Goal: Task Accomplishment & Management: Complete application form

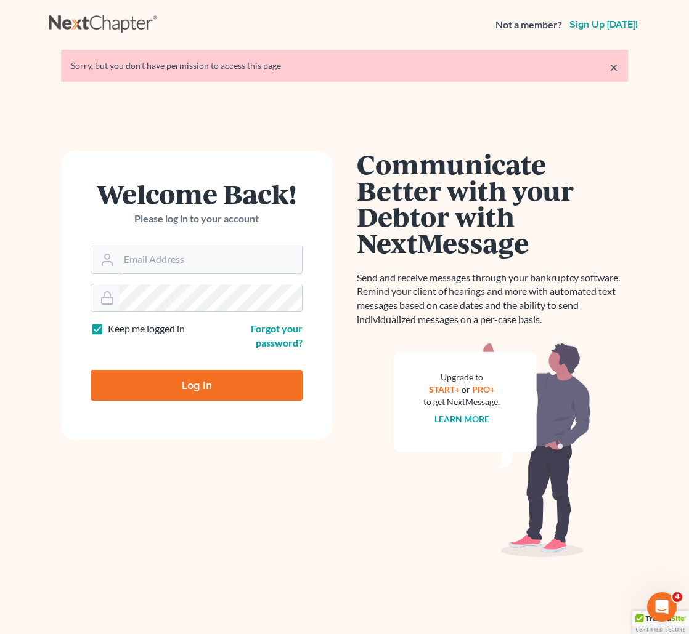
type input "[EMAIL_ADDRESS][DOMAIN_NAME]"
click at [177, 388] on input "Log In" at bounding box center [197, 385] width 212 height 31
type input "Thinking..."
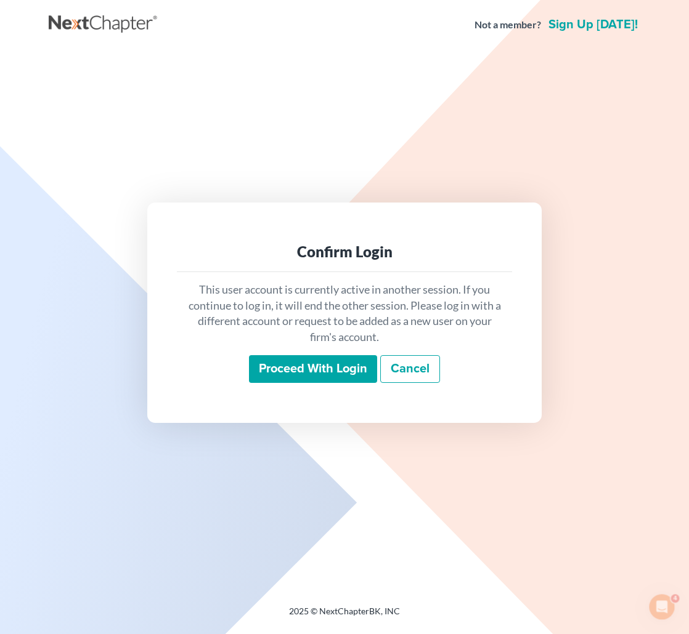
click at [322, 375] on input "Proceed with login" at bounding box center [313, 369] width 128 height 28
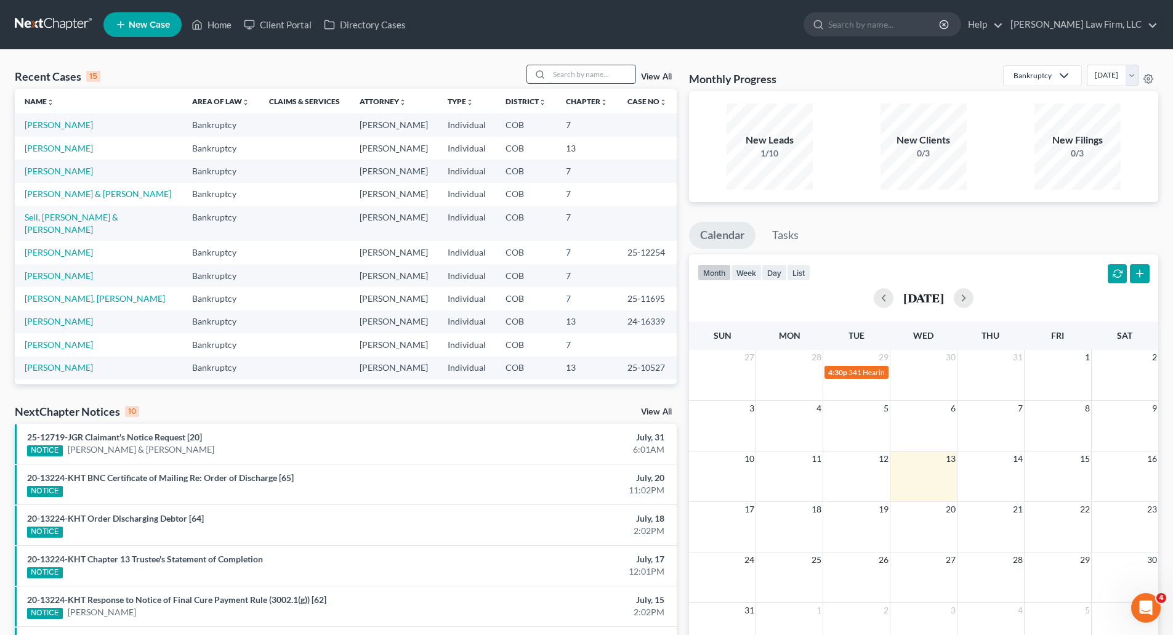
click at [572, 70] on input "search" at bounding box center [592, 74] width 86 height 18
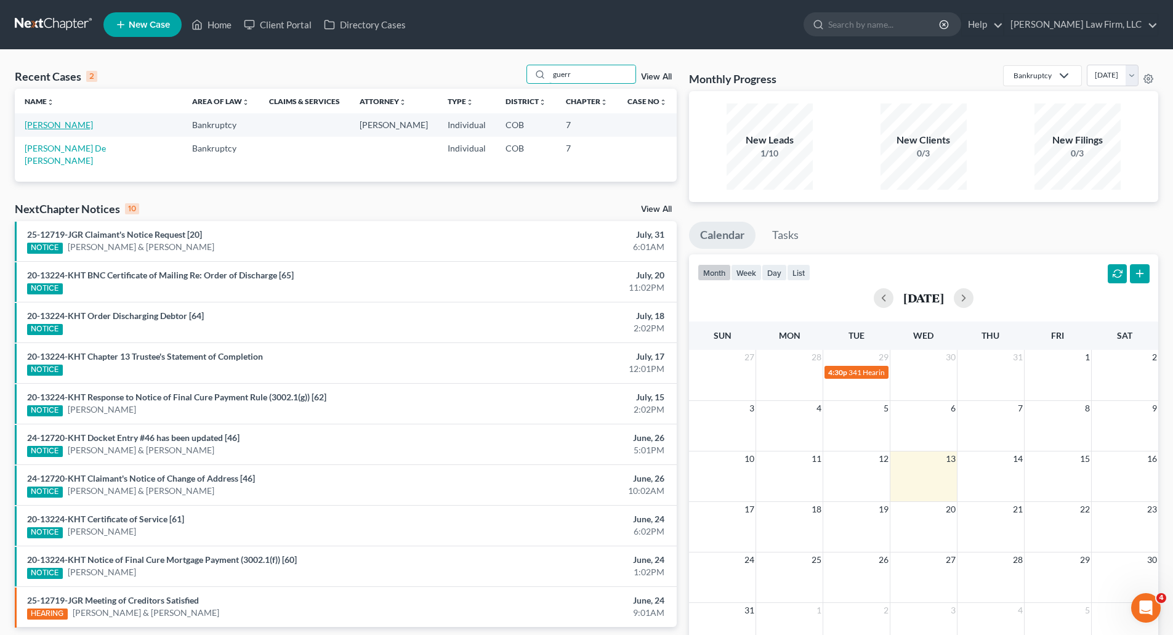
type input "guerr"
click at [50, 129] on link "[PERSON_NAME]" at bounding box center [59, 124] width 68 height 10
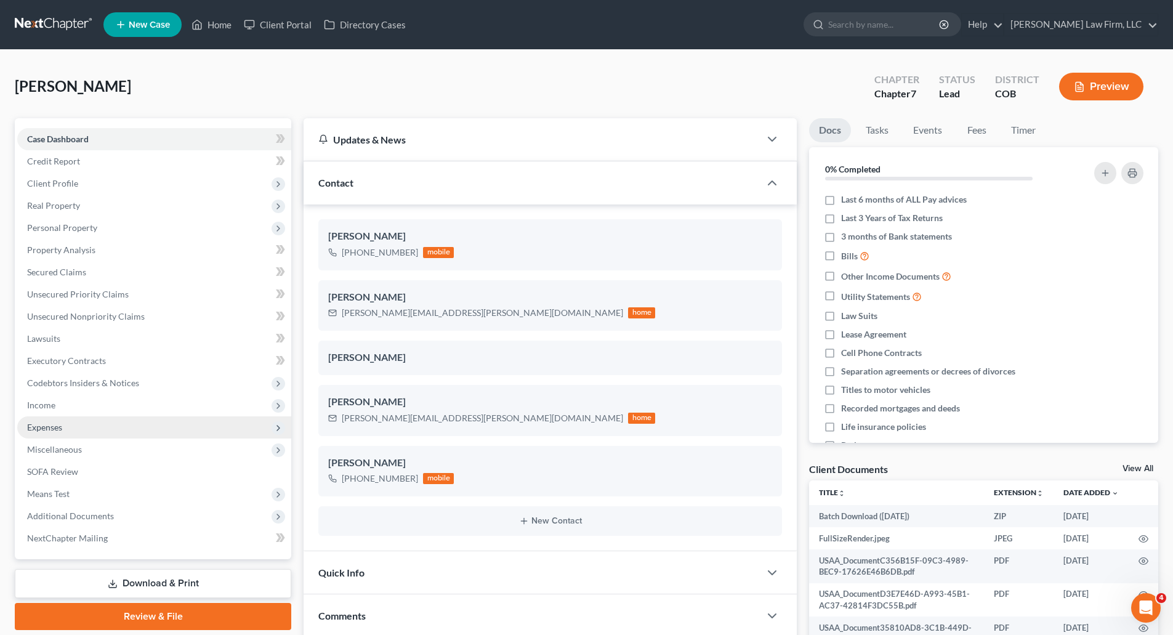
click at [94, 421] on span "Expenses" at bounding box center [154, 427] width 274 height 22
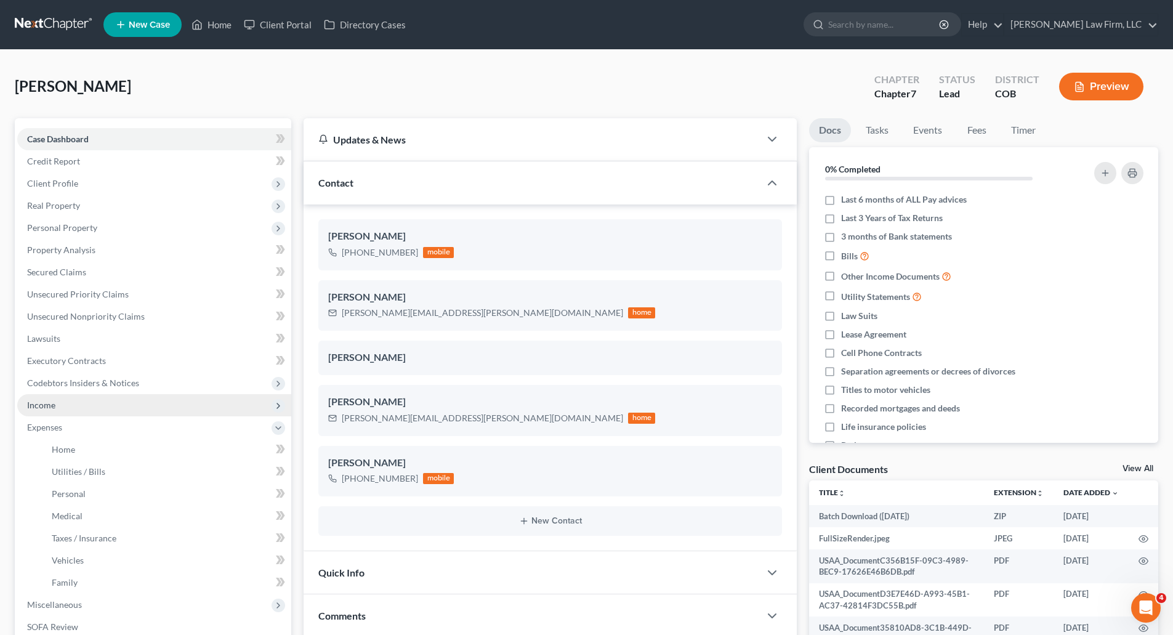
click at [92, 410] on span "Income" at bounding box center [154, 405] width 274 height 22
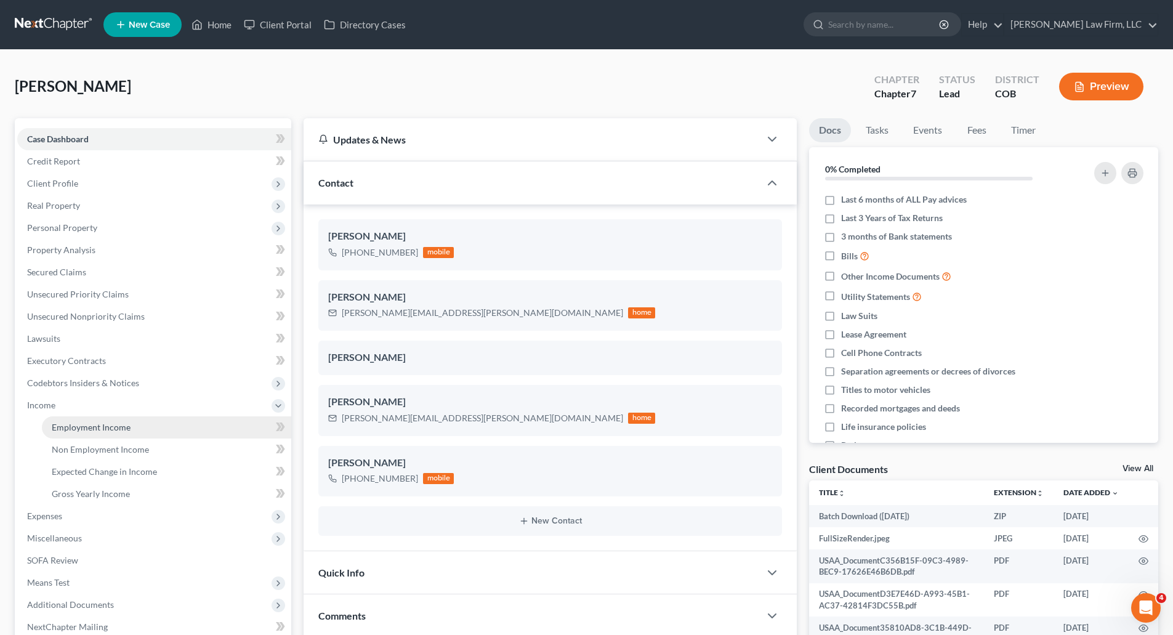
click at [83, 427] on span "Employment Income" at bounding box center [91, 427] width 79 height 10
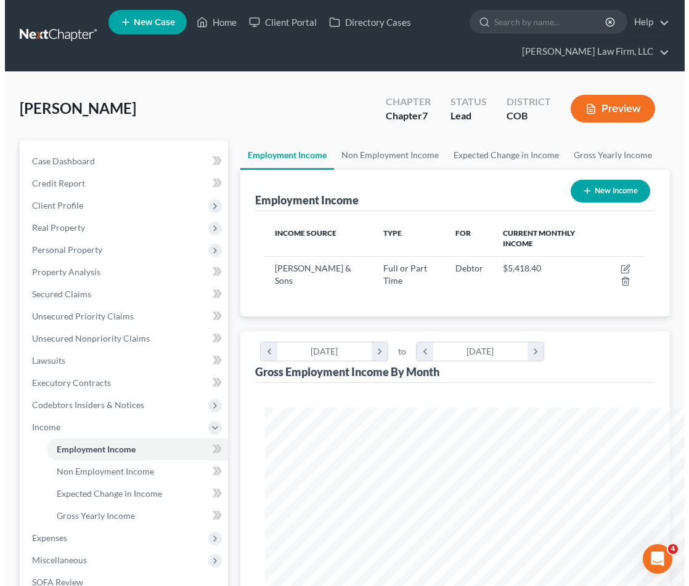
scroll to position [615728, 615513]
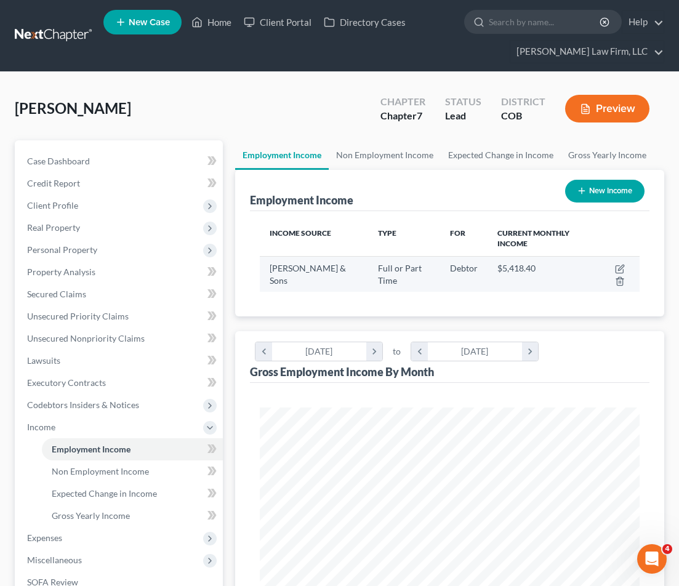
click at [544, 285] on td "$5,418.40" at bounding box center [540, 274] width 105 height 36
click at [623, 267] on icon "button" at bounding box center [620, 269] width 10 height 10
select select "0"
select select "5"
select select "3"
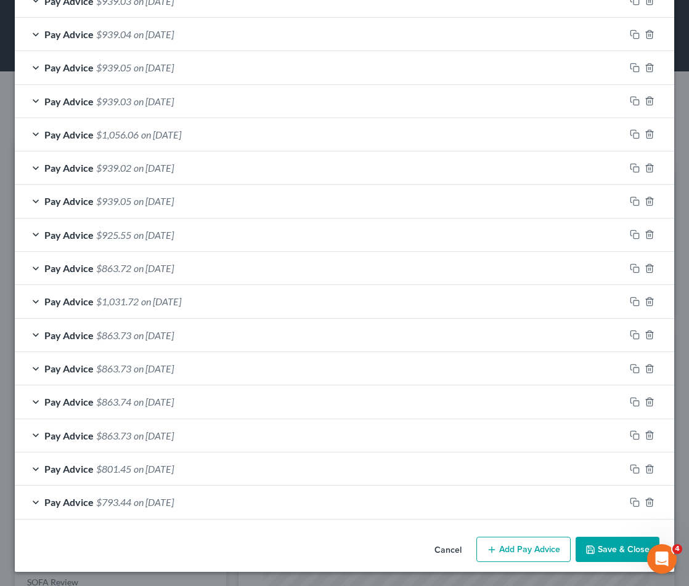
scroll to position [667, 0]
click at [495, 545] on button "Add Pay Advice" at bounding box center [523, 549] width 94 height 26
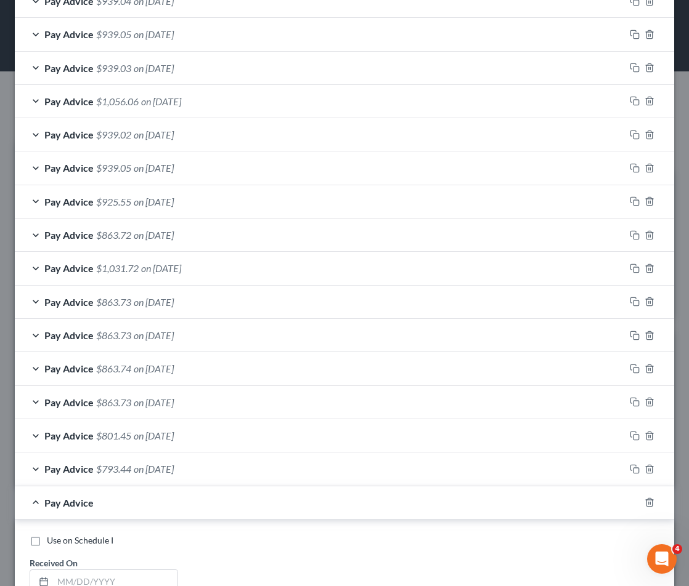
scroll to position [729, 0]
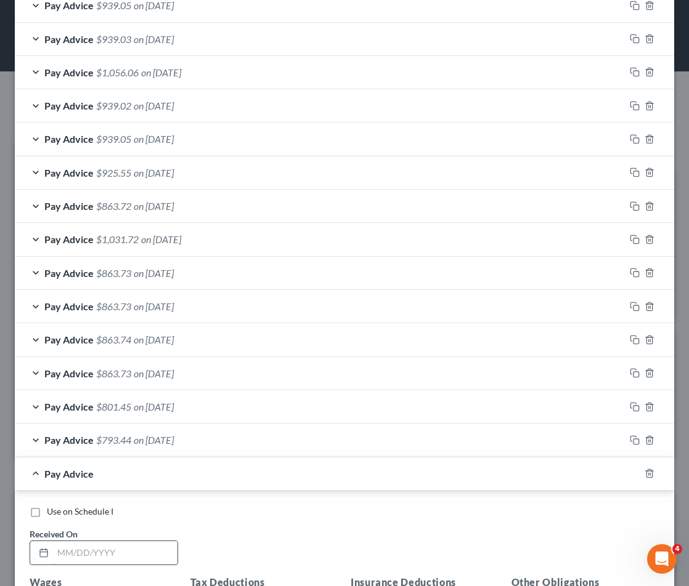
click at [108, 550] on input "text" at bounding box center [115, 552] width 124 height 23
type input "[DATE]"
click at [292, 524] on div "Use on Schedule I Received On * [DATE]" at bounding box center [344, 541] width 642 height 70
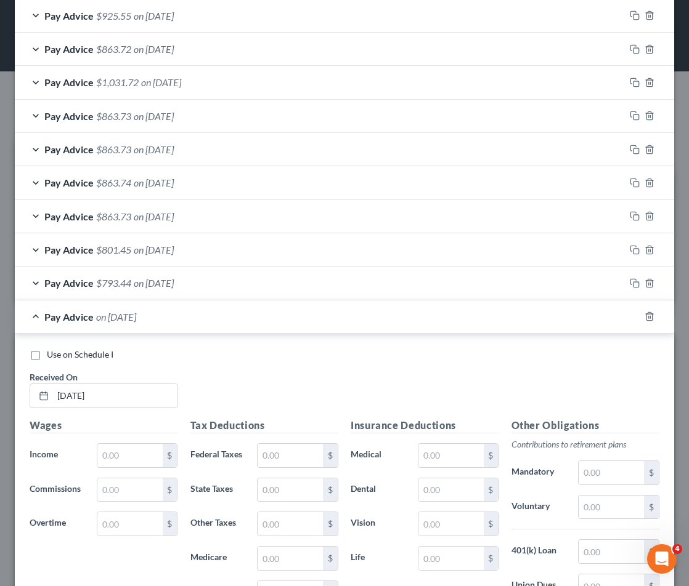
scroll to position [913, 0]
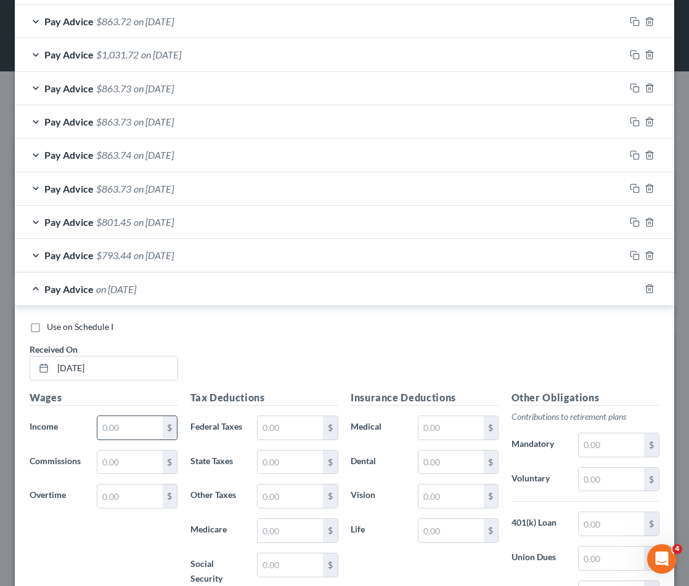
click at [121, 428] on input "text" at bounding box center [129, 427] width 65 height 23
type input "1,250.40"
click at [267, 430] on input "text" at bounding box center [289, 427] width 65 height 23
type input "113.82"
click at [297, 462] on input "text" at bounding box center [289, 462] width 65 height 23
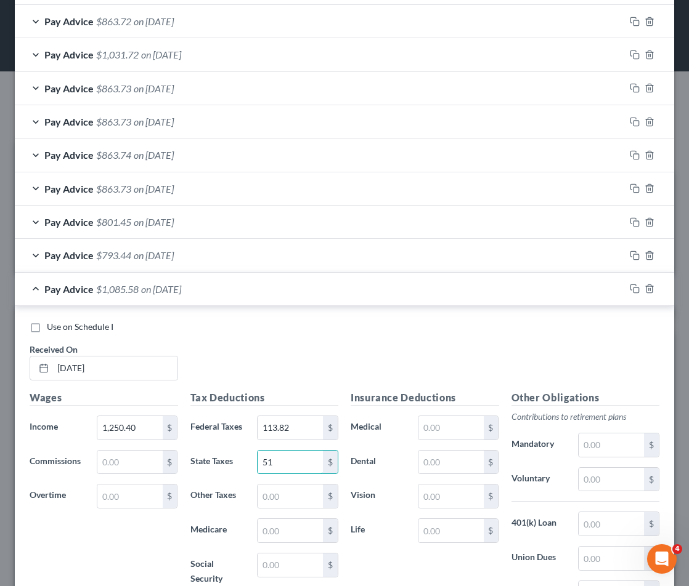
type input "51"
click at [216, 496] on label "Other Taxes" at bounding box center [217, 496] width 67 height 25
click at [272, 560] on input "text" at bounding box center [289, 565] width 65 height 23
type input "77.52"
click at [257, 519] on div "$" at bounding box center [297, 531] width 81 height 25
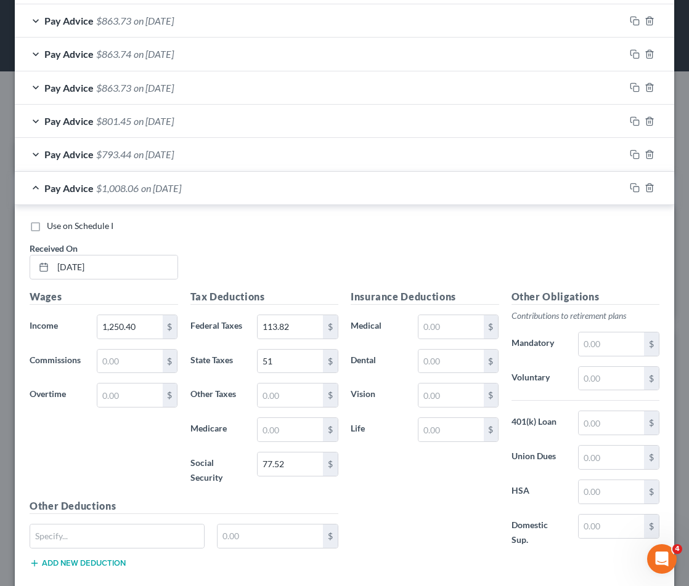
scroll to position [1037, 0]
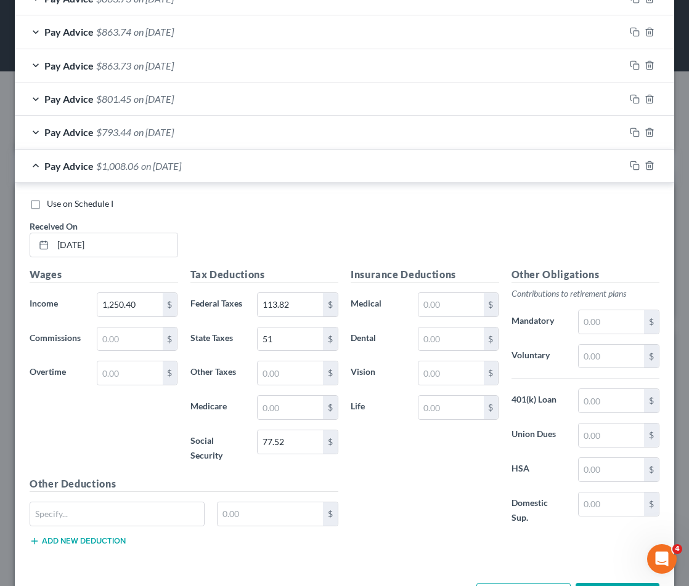
click at [269, 422] on div "Tax Deductions Federal Taxes 113.82 $ State Taxes 51 $ Other Taxes $ Medicare $…" at bounding box center [264, 371] width 161 height 209
click at [271, 410] on input "text" at bounding box center [289, 407] width 65 height 23
type input "18.13"
click at [155, 138] on div "Pay Advice $793.44 on [DATE]" at bounding box center [320, 132] width 610 height 33
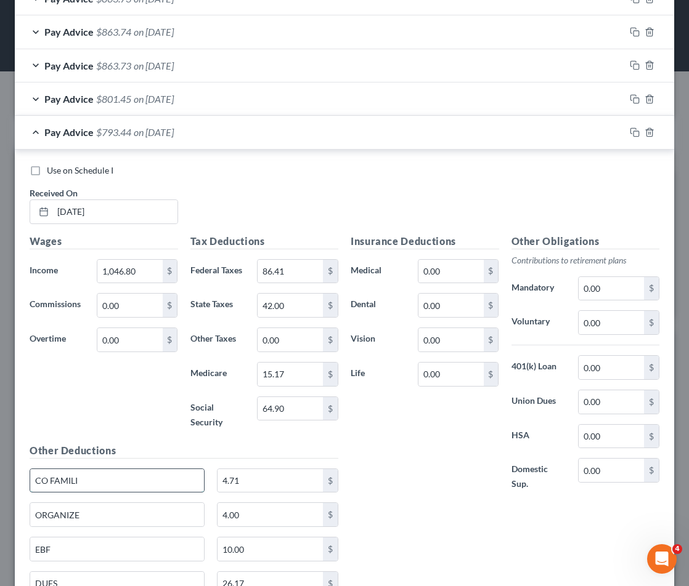
click at [83, 482] on input "CO FAMILI" at bounding box center [117, 480] width 174 height 23
drag, startPoint x: 81, startPoint y: 485, endPoint x: -30, endPoint y: 484, distance: 110.9
click at [0, 484] on html "Home New Case Client Portal Directory Cases [PERSON_NAME] Law Firm, LLC [EMAIL_…" at bounding box center [344, 468] width 689 height 937
click at [33, 137] on div "Pay Advice $793.44 on [DATE]" at bounding box center [320, 132] width 610 height 33
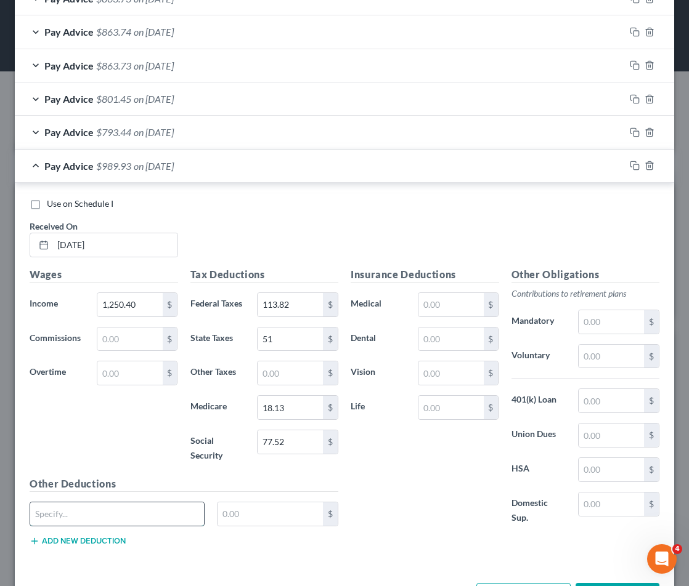
click at [97, 504] on input "text" at bounding box center [117, 514] width 174 height 23
paste input "CO FAMILI"
type input "CO FAMILI"
click at [266, 508] on input "text" at bounding box center [269, 514] width 105 height 23
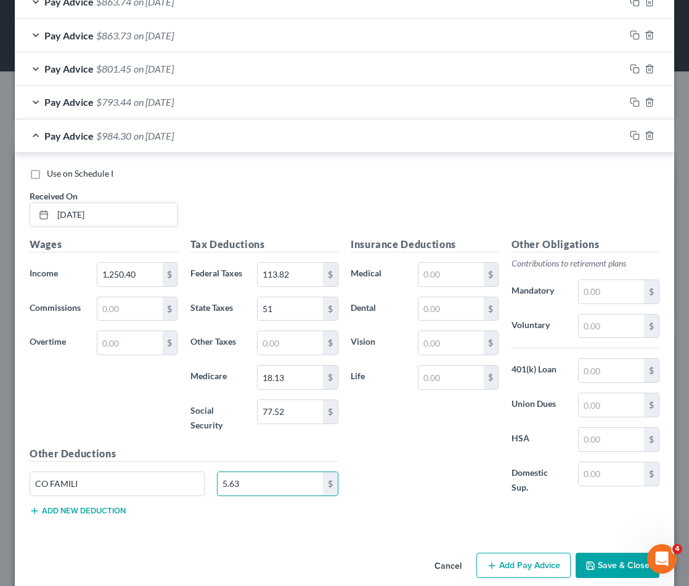
scroll to position [1083, 0]
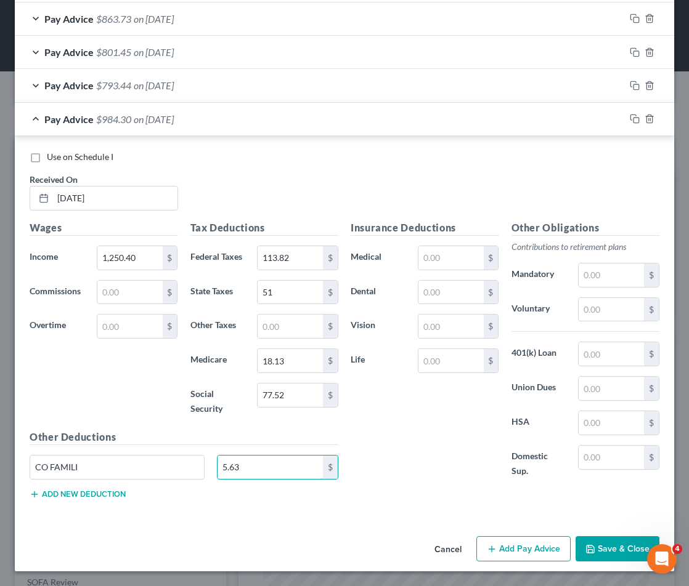
type input "5.63"
click at [63, 500] on div "Other Deductions CO FAMILI 5.63 $ Add new deduction" at bounding box center [183, 469] width 321 height 79
click at [62, 492] on button "Add new deduction" at bounding box center [78, 495] width 96 height 10
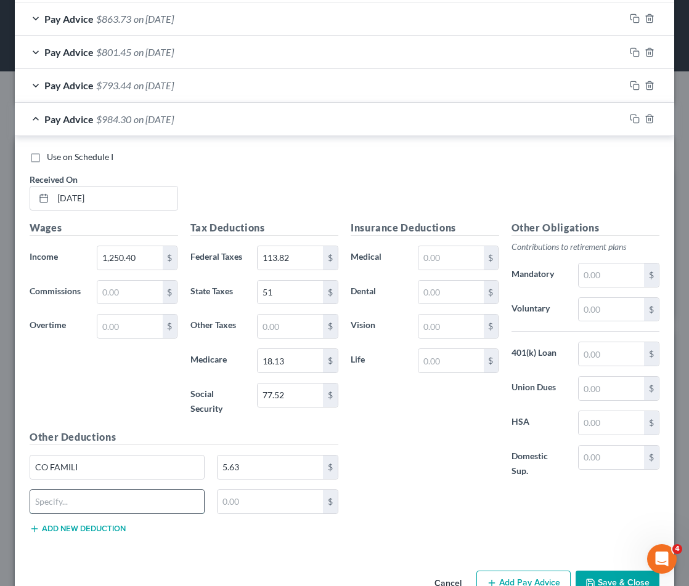
click at [59, 503] on input "text" at bounding box center [117, 501] width 174 height 23
type input "DUES"
type input "31.26"
click at [71, 529] on button "Add new deduction" at bounding box center [78, 529] width 96 height 10
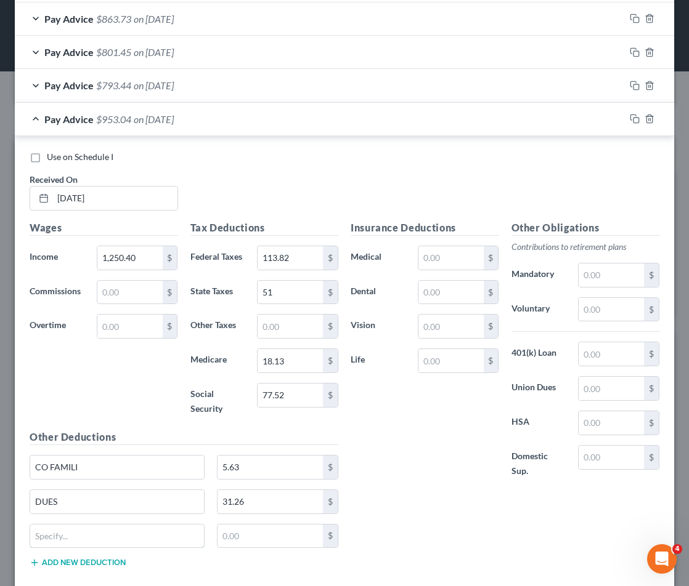
click at [71, 529] on input "text" at bounding box center [117, 536] width 174 height 23
type input "EBF"
type input "10.00"
click at [78, 558] on button "Add new deduction" at bounding box center [78, 563] width 96 height 10
click at [78, 563] on input "text" at bounding box center [117, 570] width 174 height 23
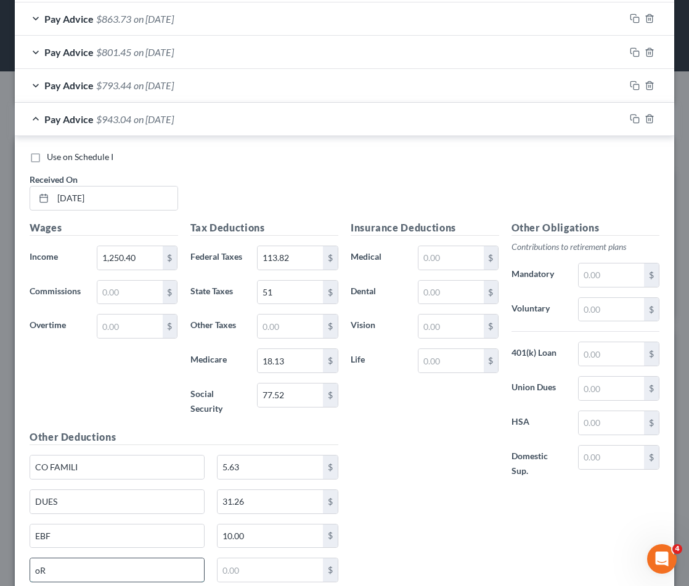
type input "o"
type input "R"
type input "ORGANIZE"
type input "4.00"
click at [389, 451] on div "Insurance Deductions Medical $ Dental $ Vision $ Life $" at bounding box center [424, 356] width 161 height 272
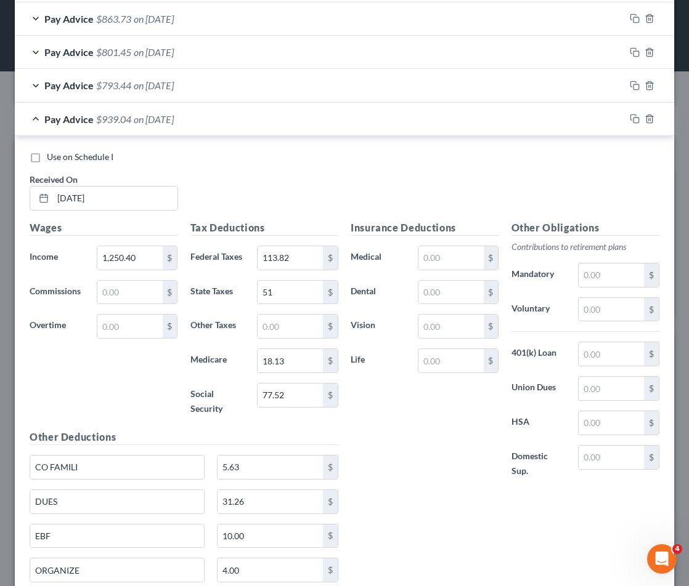
click at [262, 123] on div "Pay Advice $939.04 on [DATE]" at bounding box center [320, 119] width 610 height 33
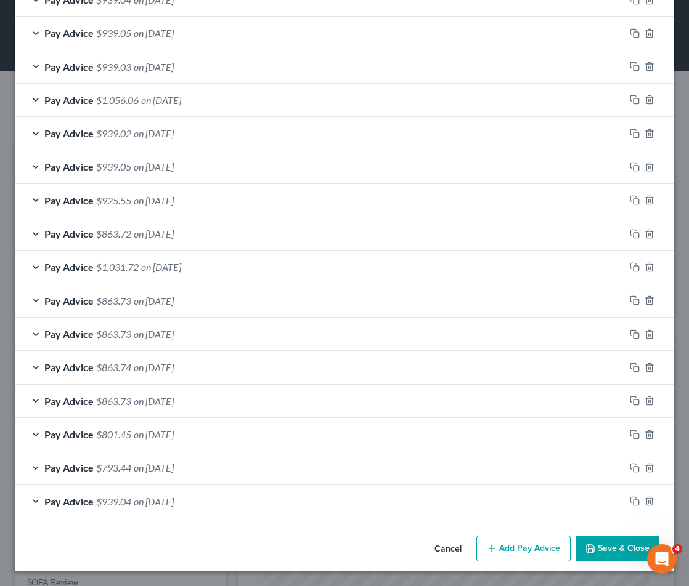
scroll to position [701, 0]
click at [513, 546] on button "Add Pay Advice" at bounding box center [523, 549] width 94 height 26
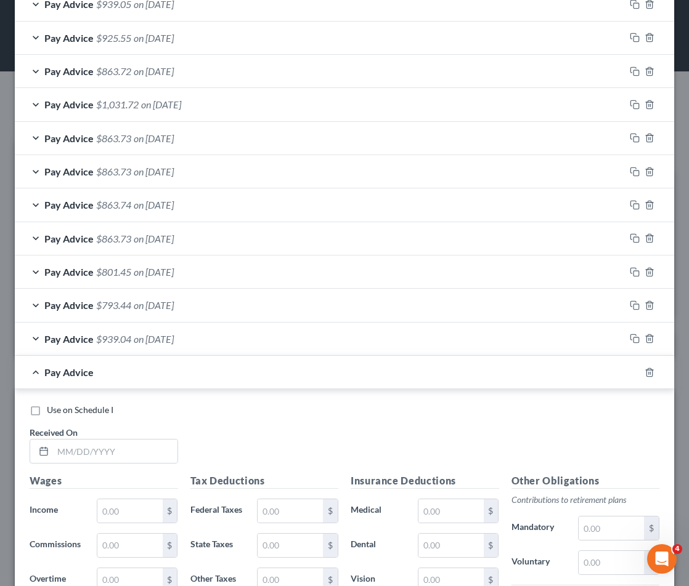
scroll to position [886, 0]
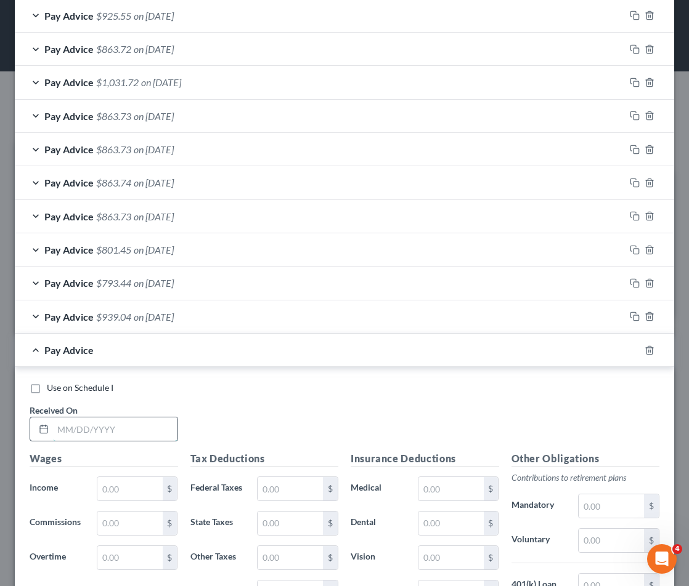
click at [60, 428] on input "text" at bounding box center [115, 429] width 124 height 23
type input "[DATE]"
click at [128, 485] on input "text" at bounding box center [129, 488] width 65 height 23
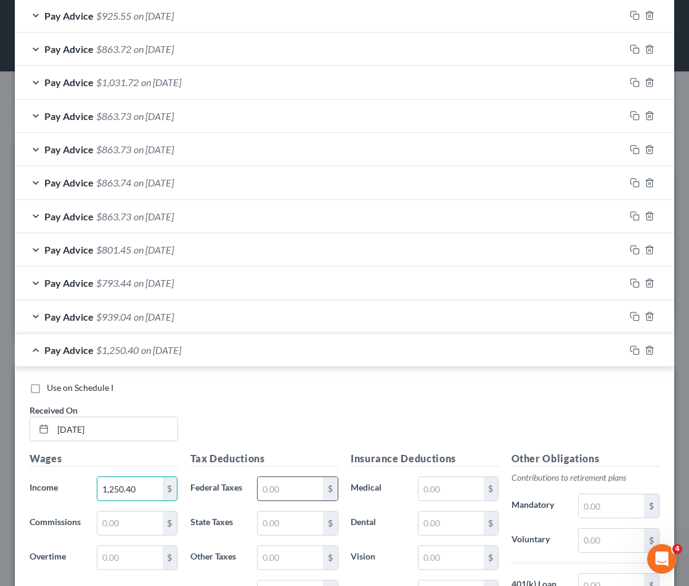
type input "1,250.40"
click at [274, 489] on input "text" at bounding box center [289, 488] width 65 height 23
type input "113.82"
click at [276, 517] on input "text" at bounding box center [289, 523] width 65 height 23
type input "51.00"
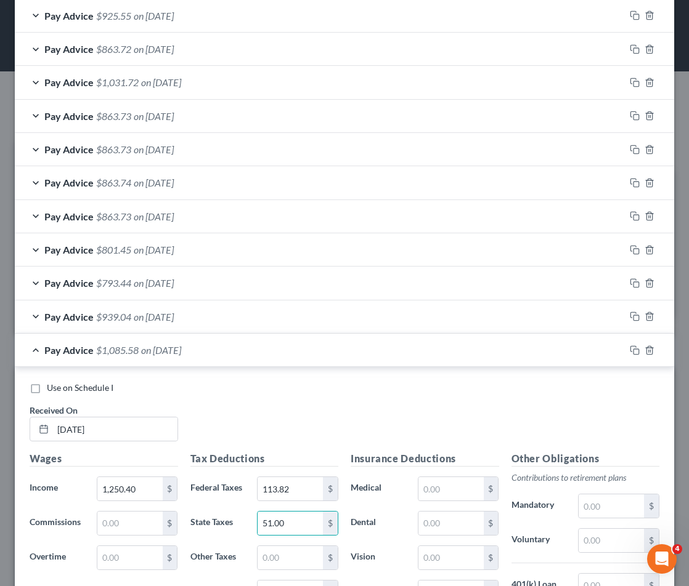
click at [214, 548] on label "Other Taxes" at bounding box center [217, 558] width 67 height 25
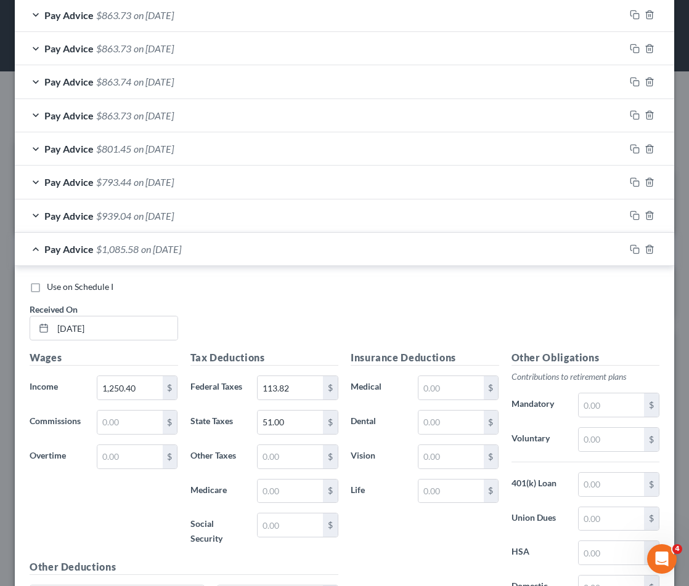
scroll to position [1009, 0]
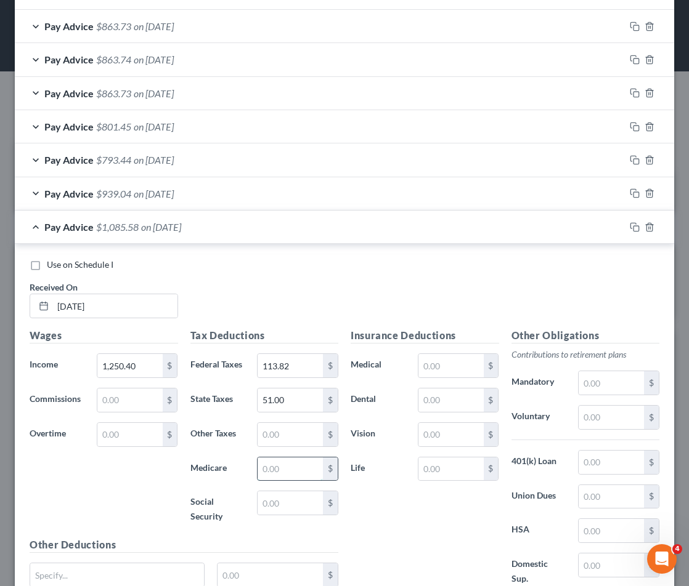
click at [272, 473] on input "text" at bounding box center [289, 469] width 65 height 23
type input "18.13"
click at [270, 501] on input "text" at bounding box center [289, 503] width 65 height 23
type input "77.53"
click at [398, 512] on div "Insurance Deductions Medical $ Dental $ Vision $ Life $" at bounding box center [424, 464] width 161 height 272
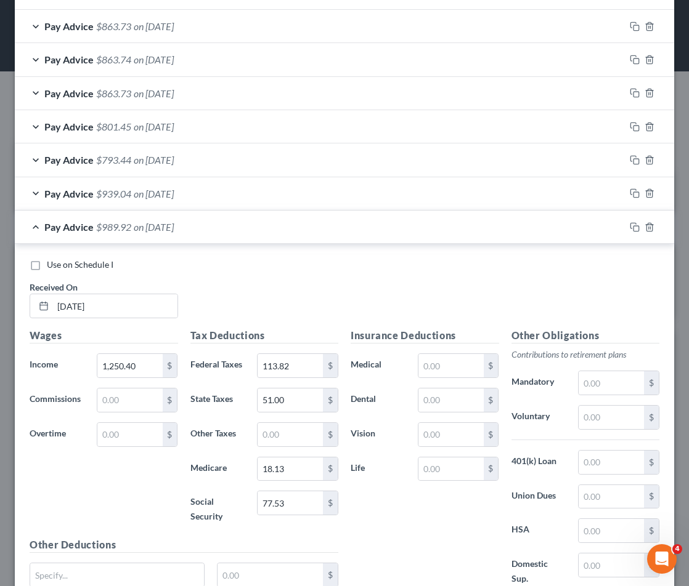
scroll to position [1070, 0]
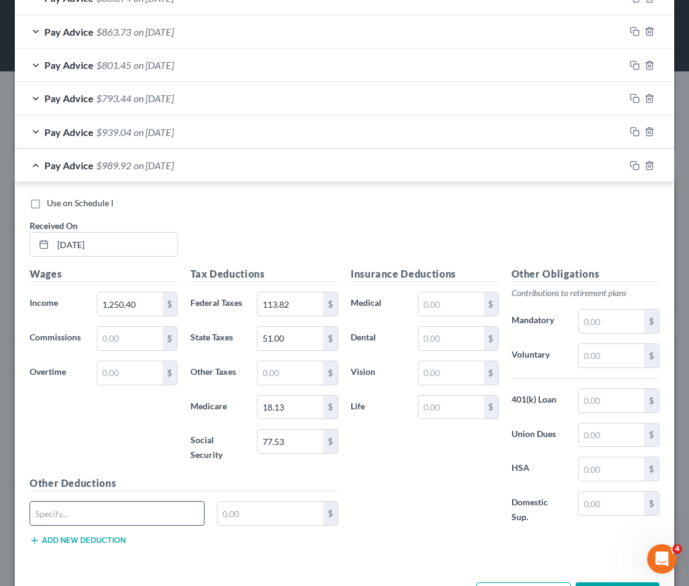
click at [62, 504] on input "text" at bounding box center [117, 513] width 174 height 23
paste input "CO FAMILI"
type input "CO FAMILI"
click at [236, 516] on input "text" at bounding box center [269, 513] width 105 height 23
type input "51.00"
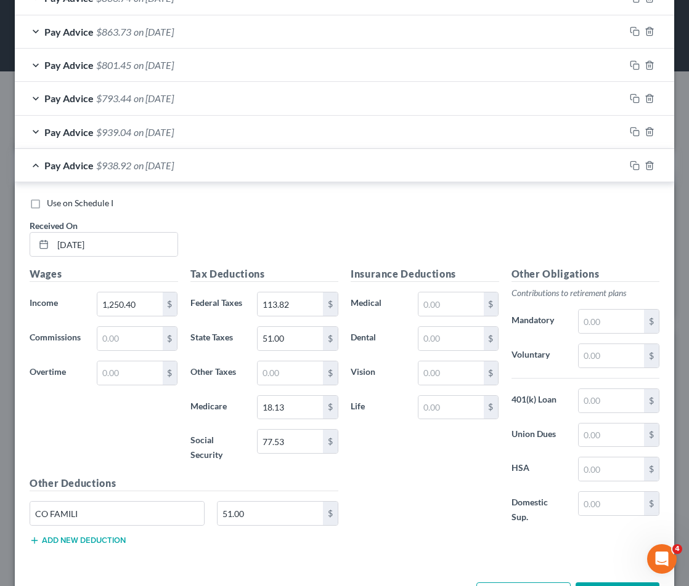
click at [113, 538] on button "Add new deduction" at bounding box center [78, 541] width 96 height 10
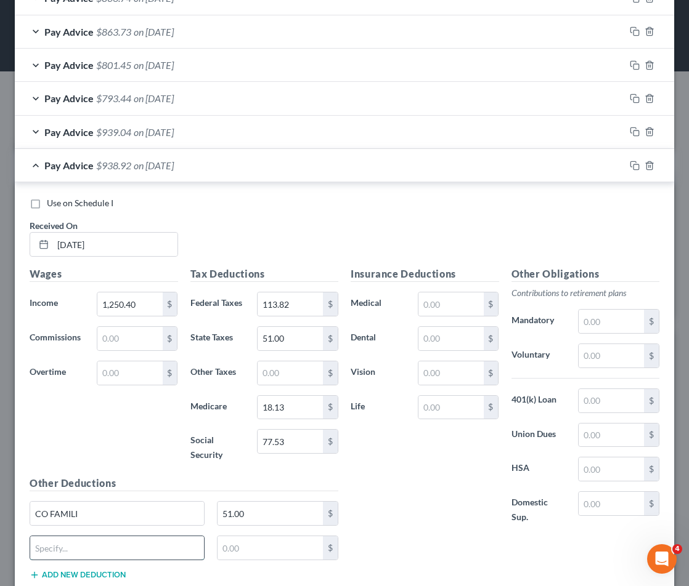
click at [113, 544] on input "text" at bounding box center [117, 547] width 174 height 23
type input "DUES"
type input "5"
type input "31.26"
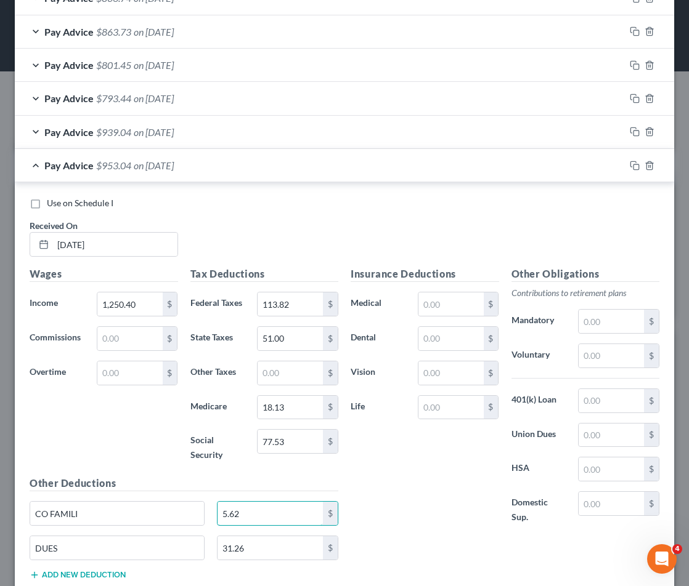
type input "5.62"
click at [399, 503] on div "Insurance Deductions Medical $ Dental $ Vision $ Life $" at bounding box center [424, 403] width 161 height 272
click at [63, 577] on button "Add new deduction" at bounding box center [78, 575] width 96 height 10
click at [60, 573] on input "text" at bounding box center [117, 582] width 174 height 23
type input "e"
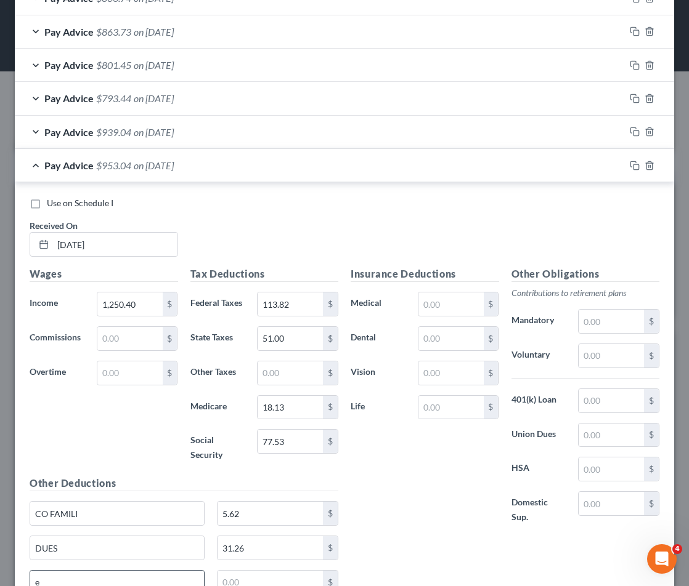
scroll to position [1072, 0]
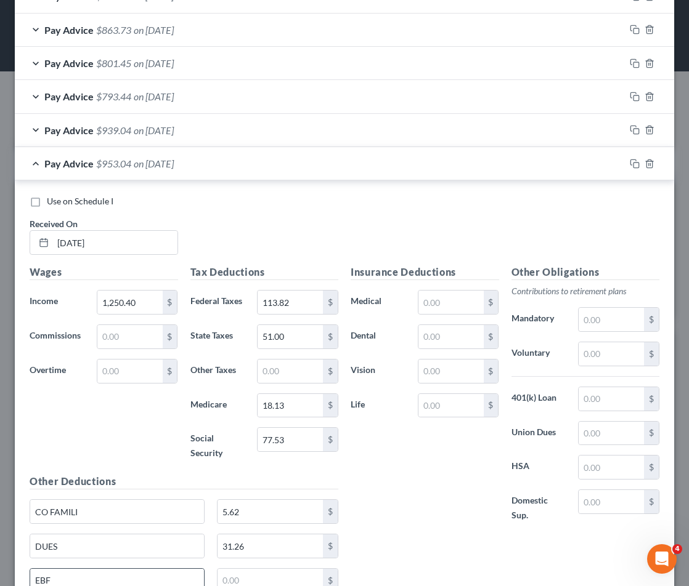
type input "EBF"
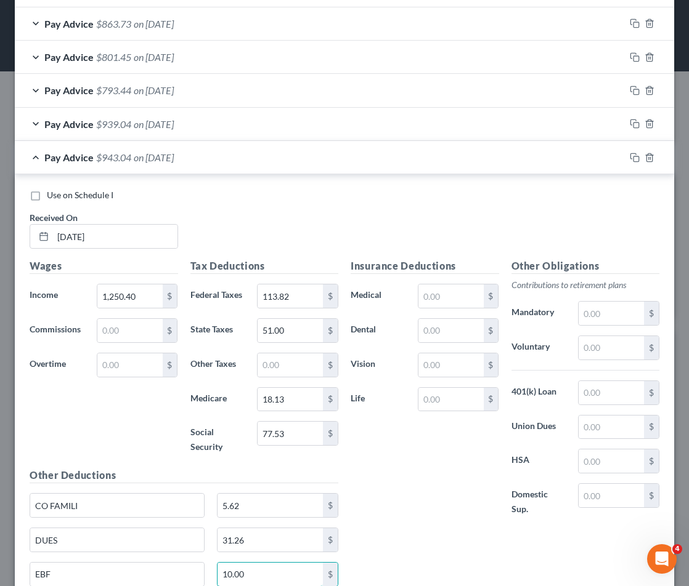
type input "10.00"
click at [407, 512] on div "Insurance Deductions Medical $ Dental $ Vision $ Life $" at bounding box center [424, 395] width 161 height 272
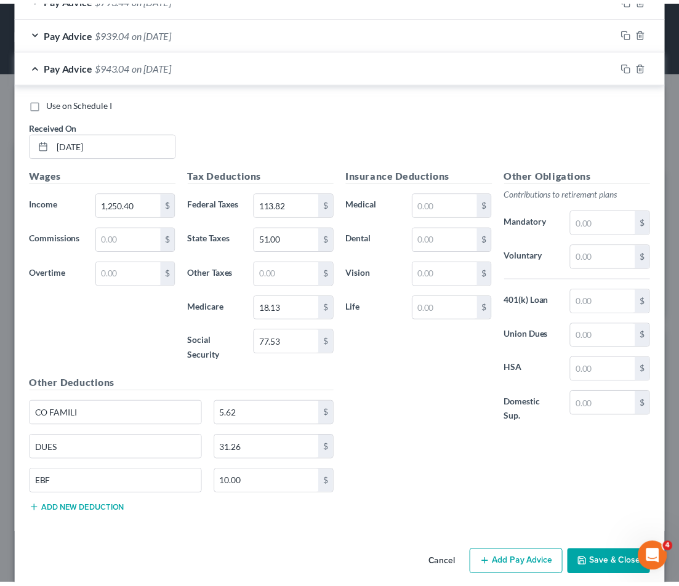
scroll to position [1186, 0]
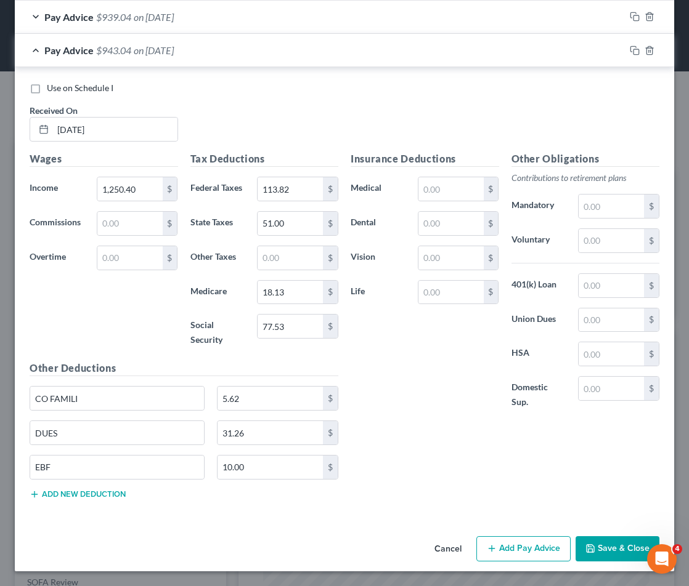
click at [71, 504] on div "Other Deductions CO FAMILI 5.62 $ DUES 31.26 $ EBF 10.00 $ Add new deduction" at bounding box center [183, 435] width 321 height 148
click at [71, 498] on button "Add new deduction" at bounding box center [78, 495] width 96 height 10
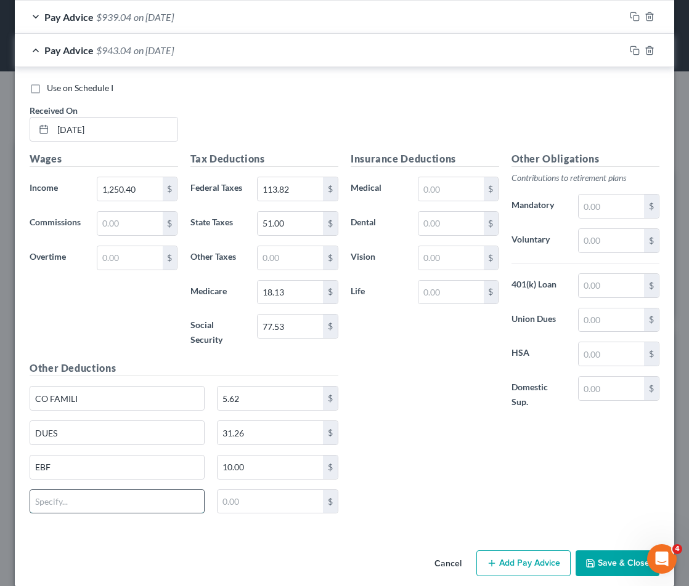
click at [59, 499] on input "text" at bounding box center [117, 501] width 174 height 23
type input "ORGANIZE"
type input "4.00"
click at [597, 568] on button "Save & Close" at bounding box center [617, 564] width 84 height 26
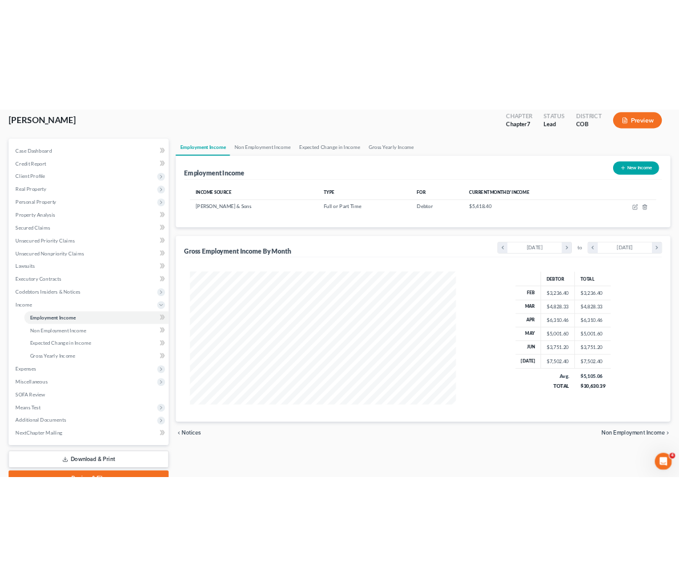
scroll to position [131, 0]
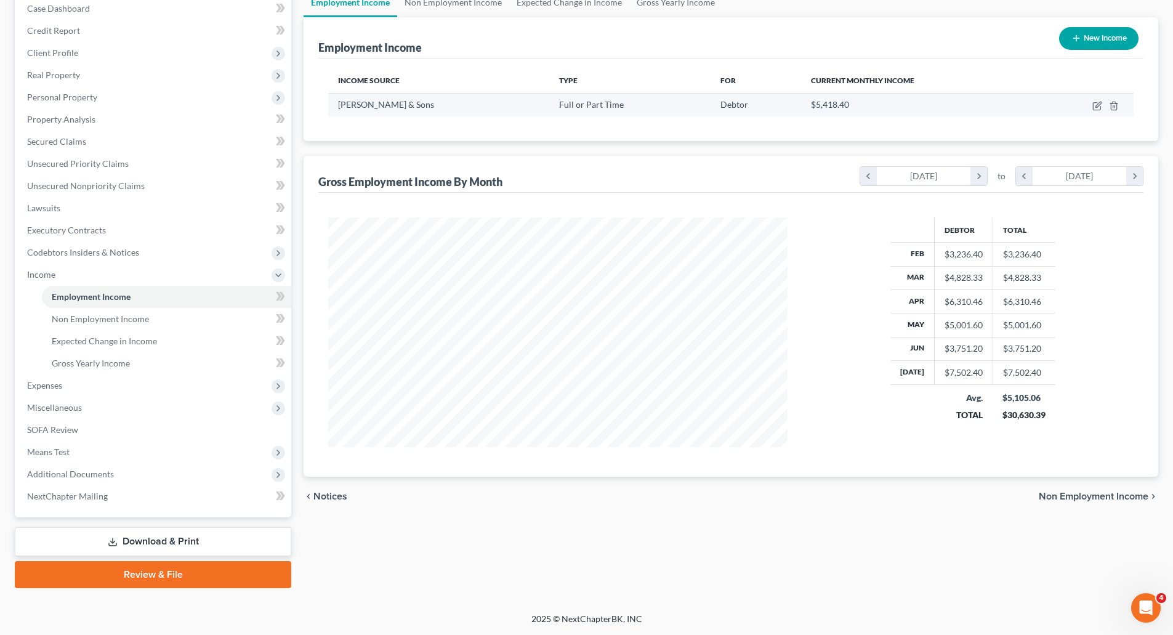
click at [688, 109] on div "Debtor" at bounding box center [756, 105] width 71 height 12
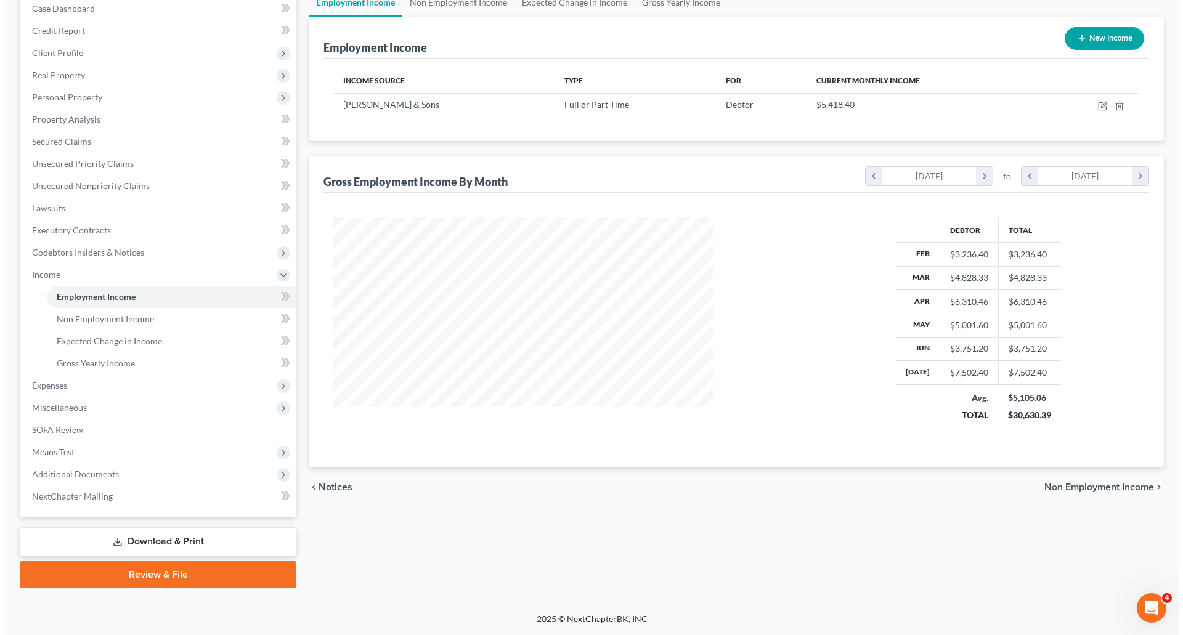
scroll to position [615728, 615513]
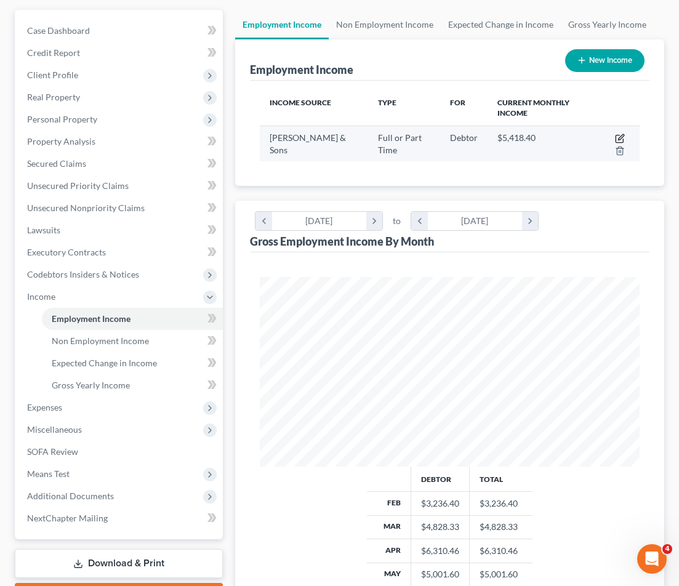
click at [618, 139] on icon "button" at bounding box center [620, 139] width 10 height 10
select select "0"
select select "5"
select select "3"
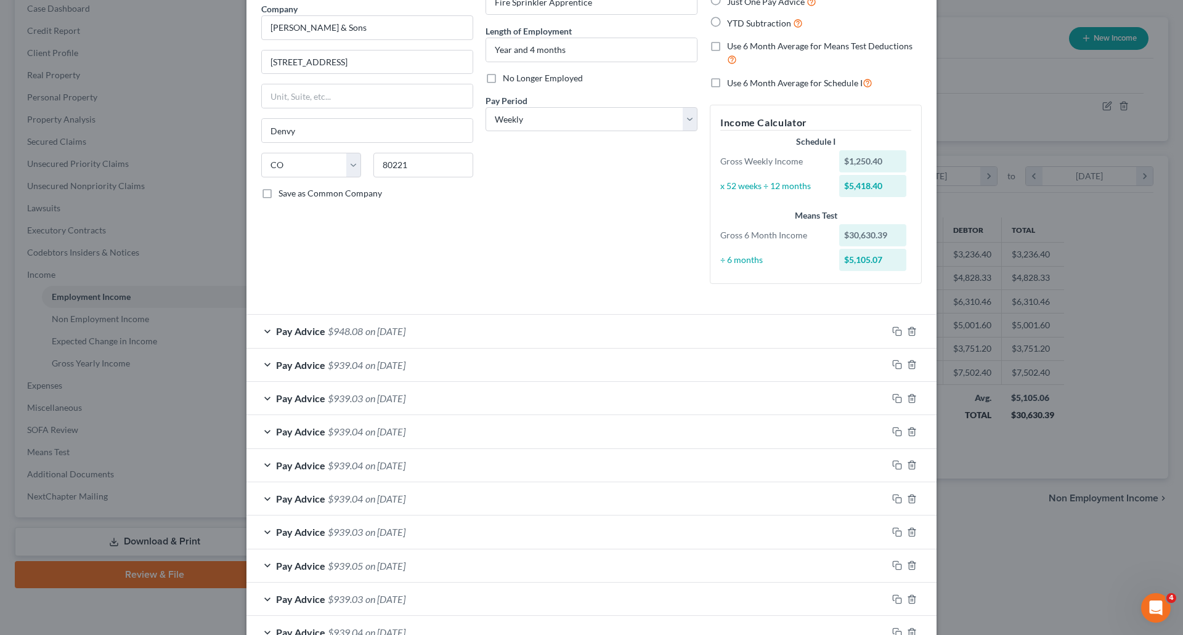
scroll to position [123, 0]
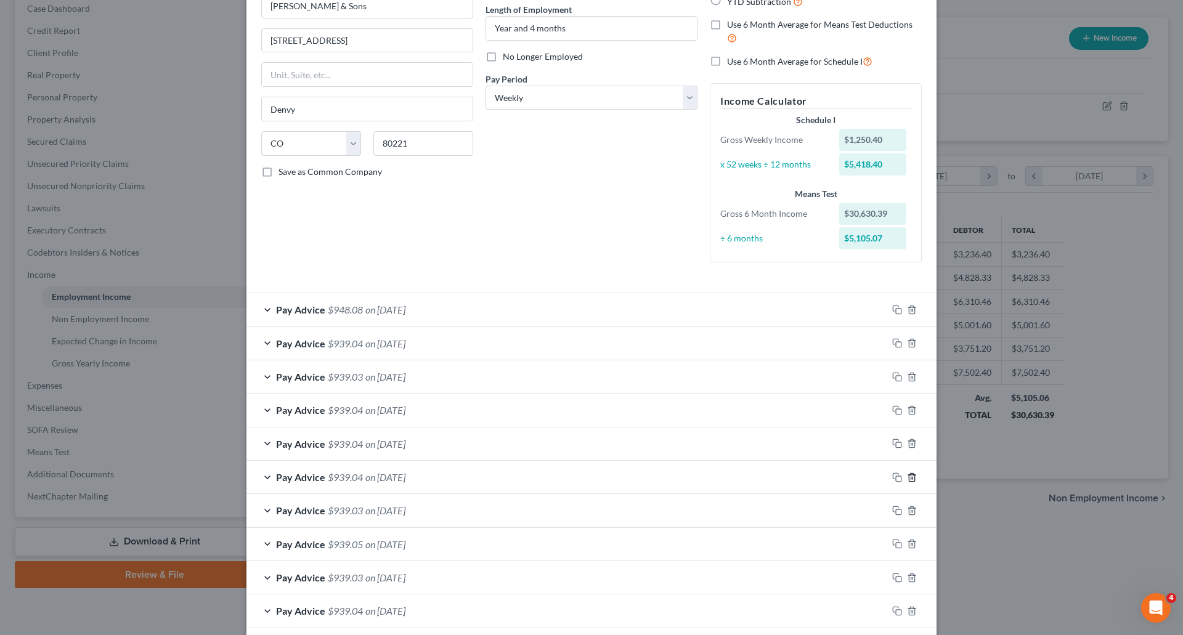
click at [688, 475] on icon "button" at bounding box center [912, 477] width 10 height 10
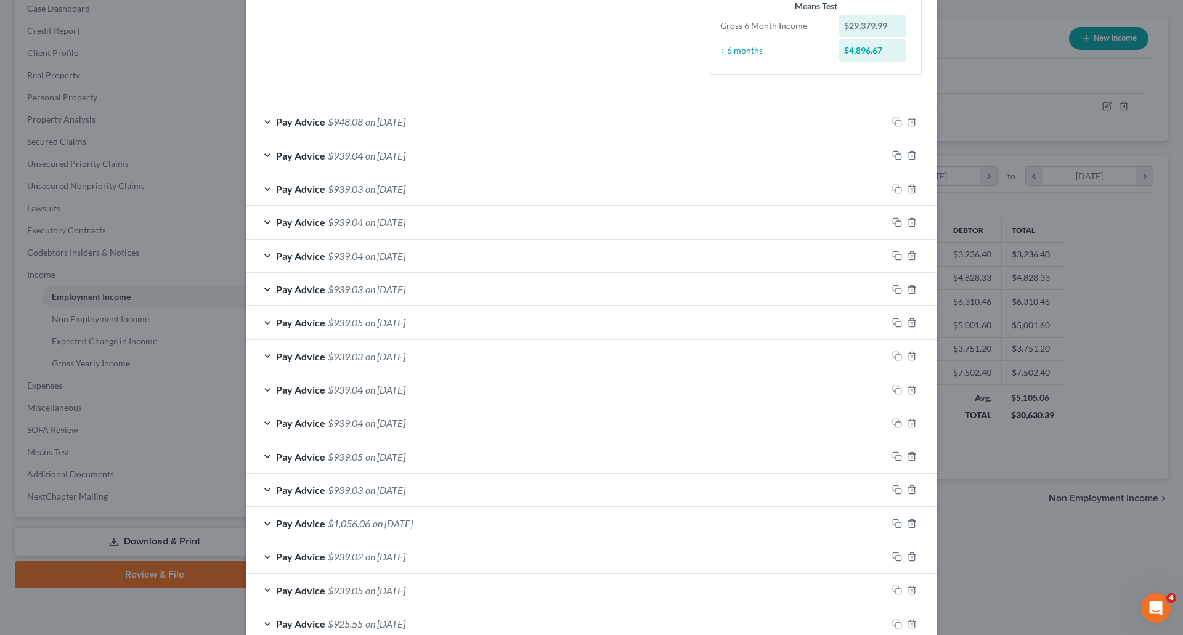
scroll to position [308, 0]
click at [405, 296] on span "on [DATE]" at bounding box center [385, 292] width 40 height 12
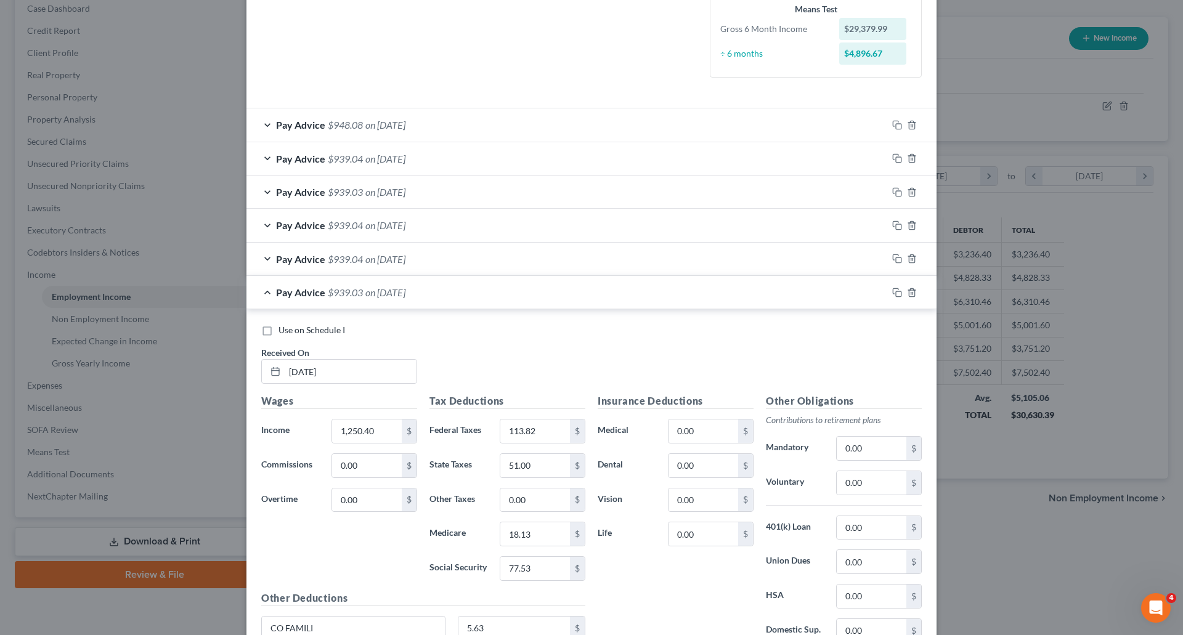
click at [405, 296] on span "on [DATE]" at bounding box center [385, 292] width 40 height 12
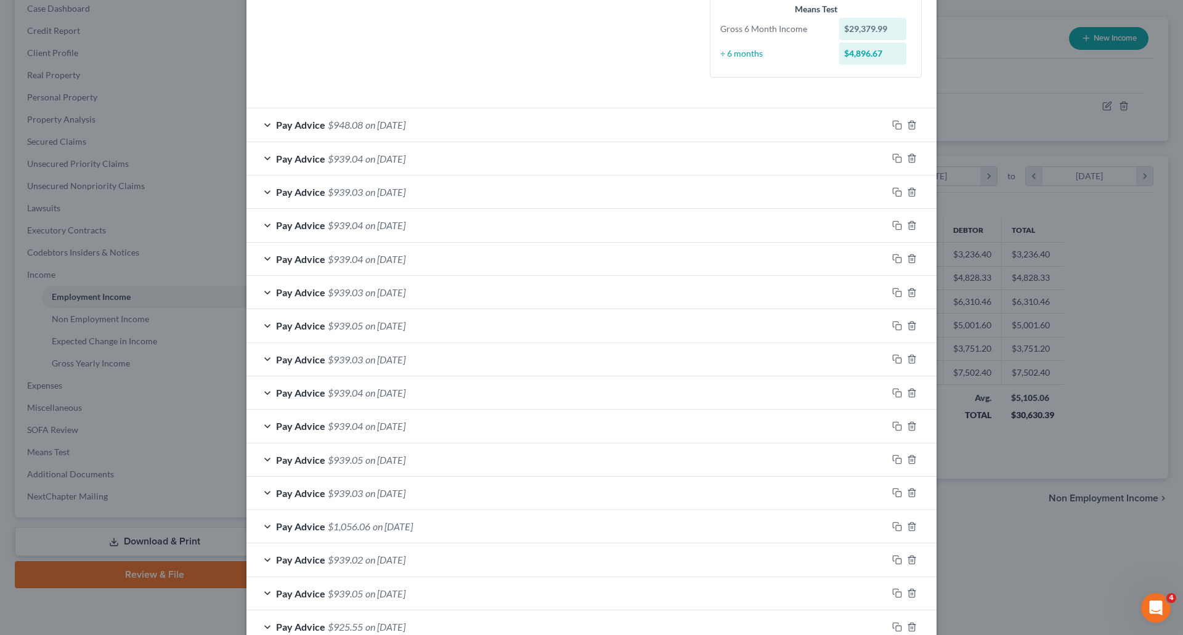
click at [688, 81] on div "Edit Income Source × Employment Type * Select Full or [DEMOGRAPHIC_DATA] Employ…" at bounding box center [591, 317] width 1183 height 635
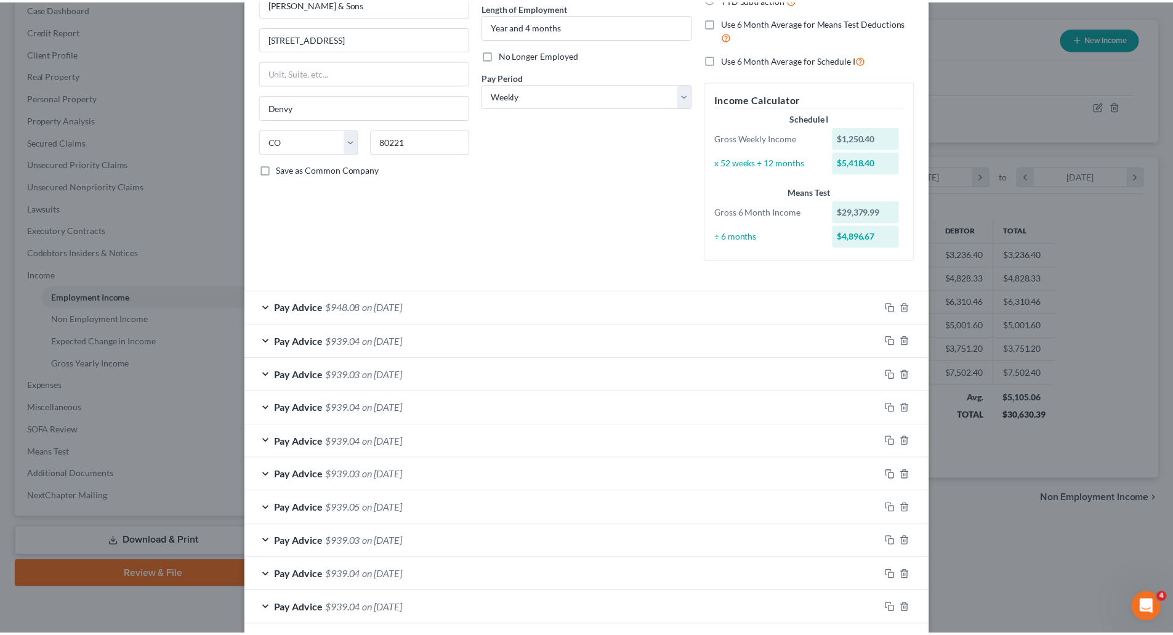
scroll to position [0, 0]
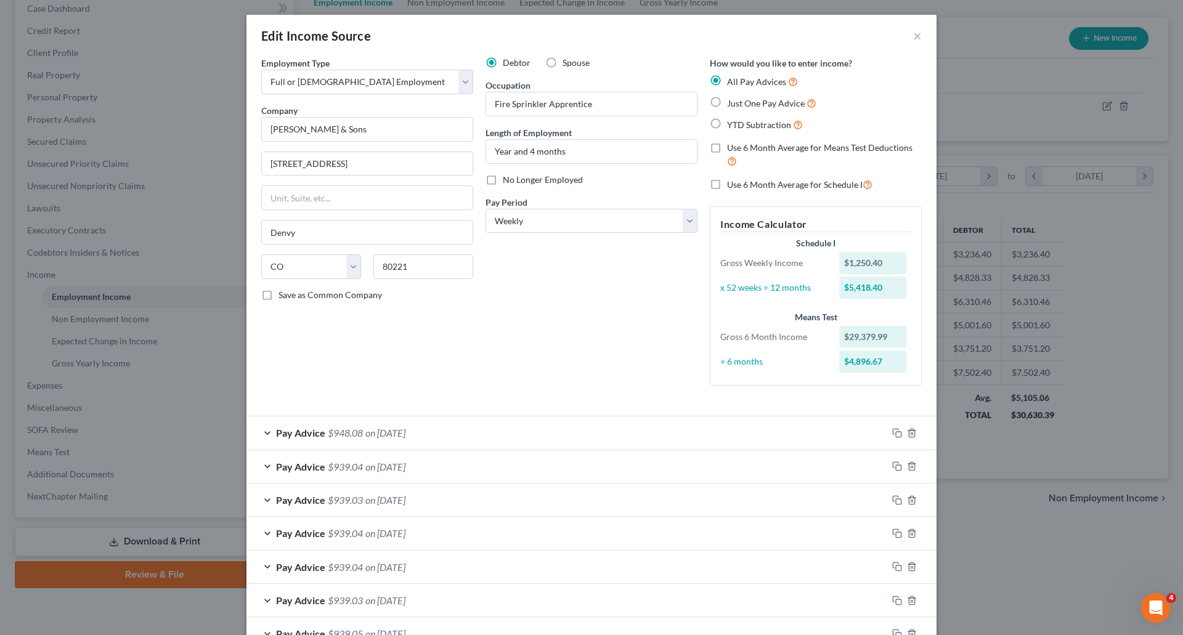
click at [688, 33] on div "Edit Income Source ×" at bounding box center [591, 36] width 690 height 42
drag, startPoint x: 903, startPoint y: 35, endPoint x: 913, endPoint y: 35, distance: 10.5
click at [688, 35] on div "Edit Income Source ×" at bounding box center [591, 36] width 690 height 42
click at [688, 35] on button "×" at bounding box center [917, 35] width 9 height 15
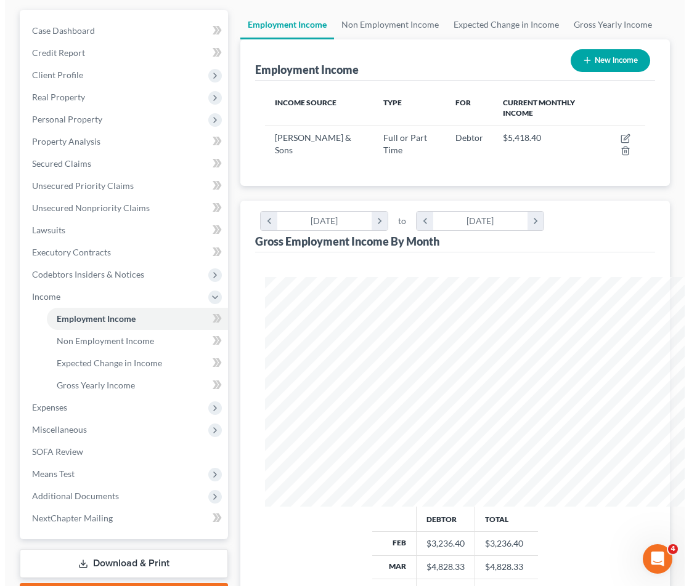
scroll to position [615728, 615513]
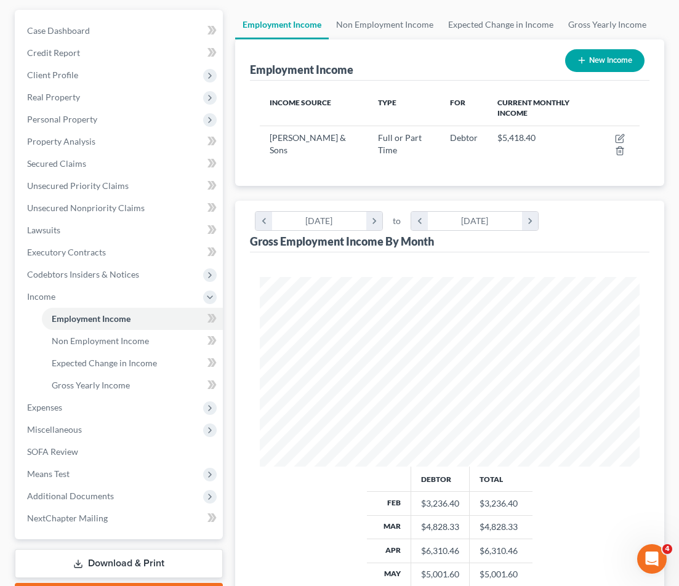
click at [602, 63] on button "New Income" at bounding box center [604, 60] width 79 height 23
select select "0"
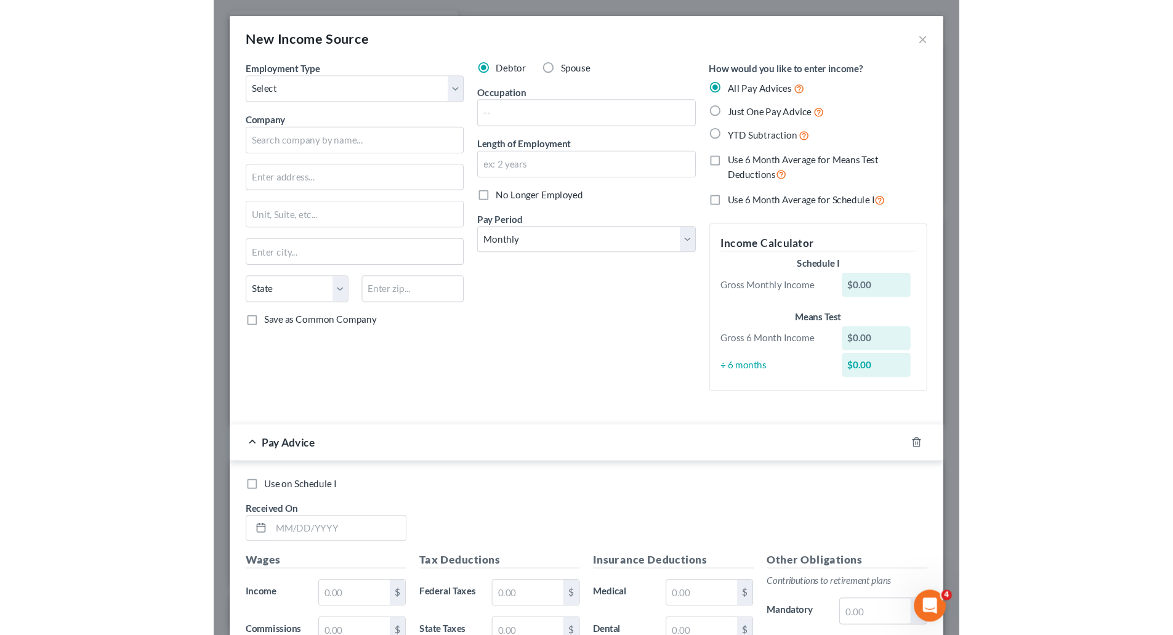
scroll to position [232, 488]
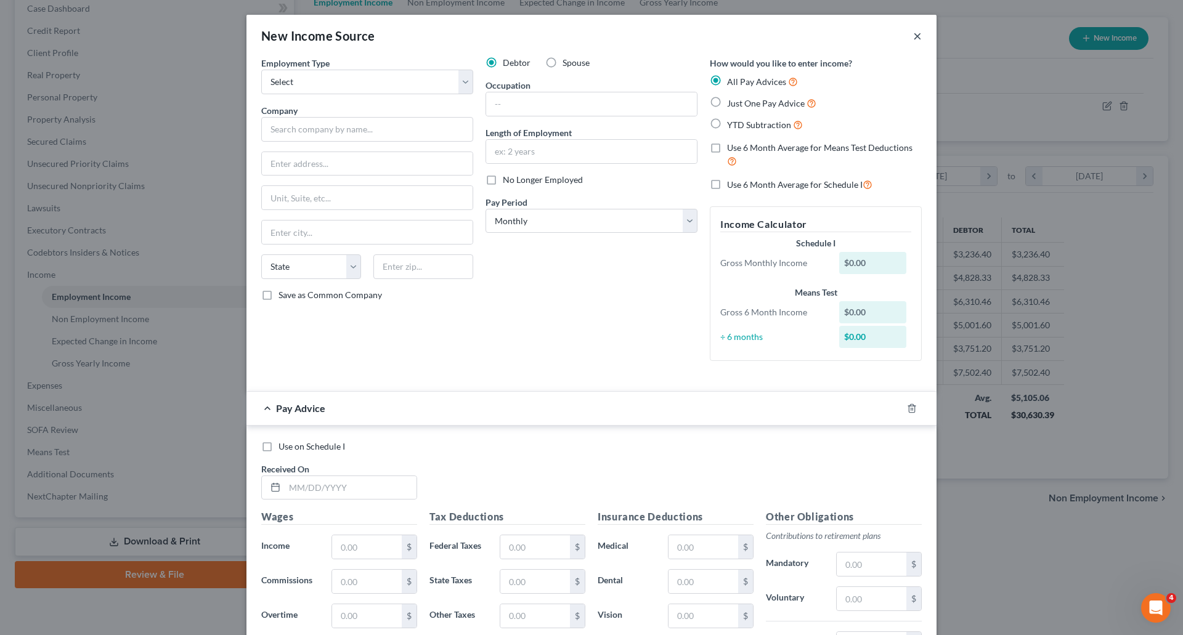
click at [688, 38] on button "×" at bounding box center [917, 35] width 9 height 15
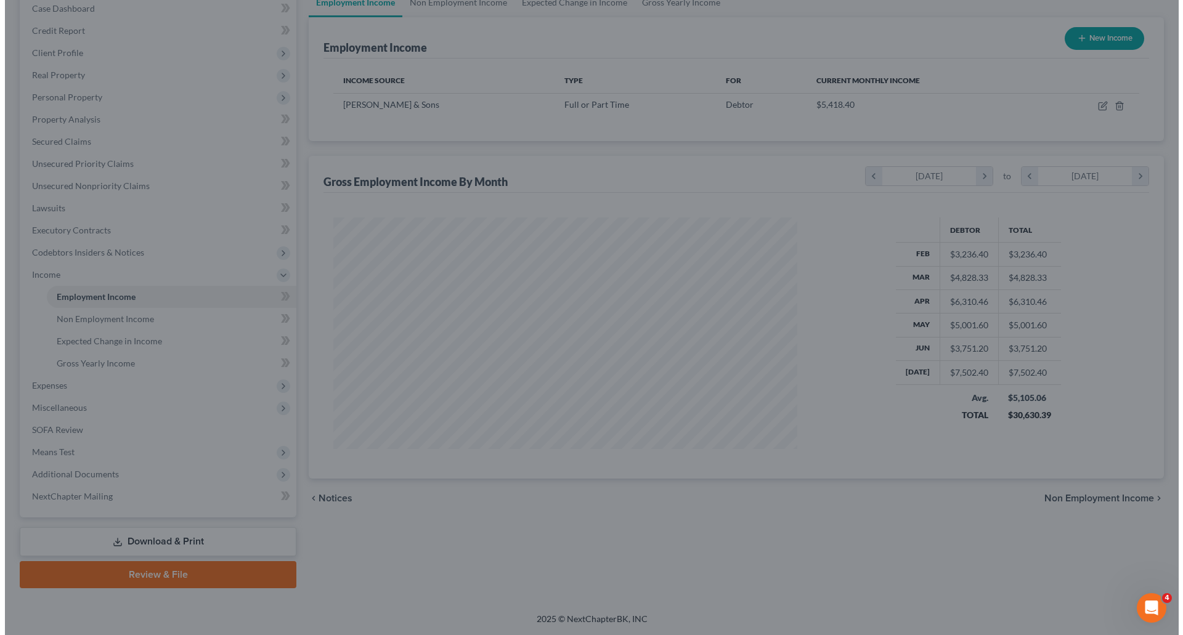
scroll to position [615688, 615434]
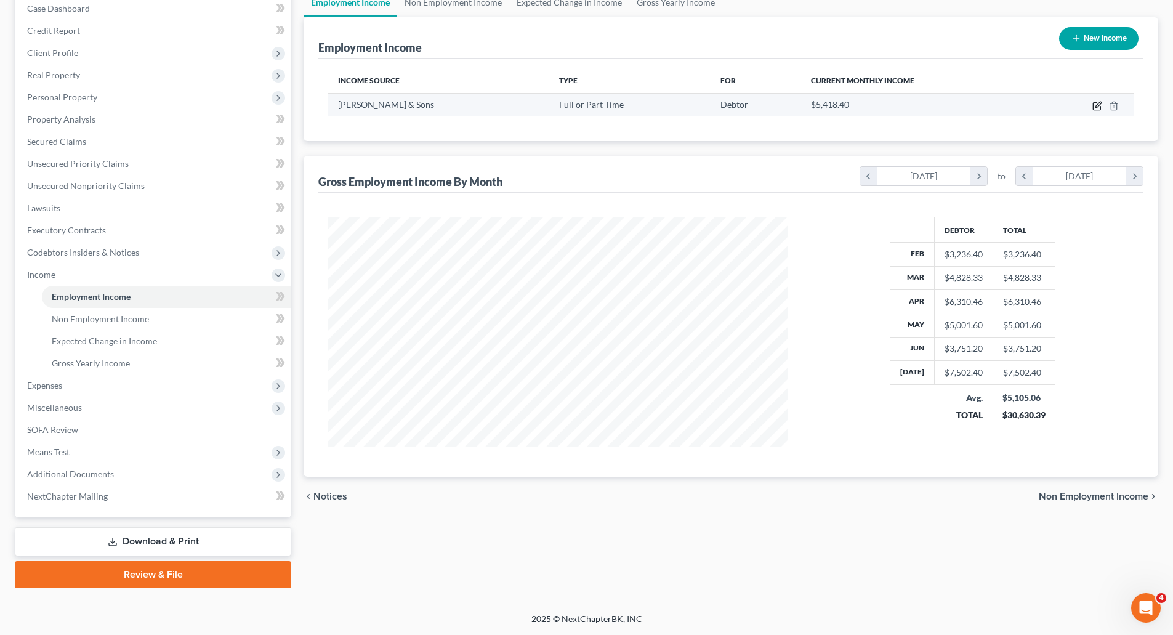
click at [688, 108] on icon "button" at bounding box center [1098, 106] width 10 height 10
select select "0"
select select "5"
select select "3"
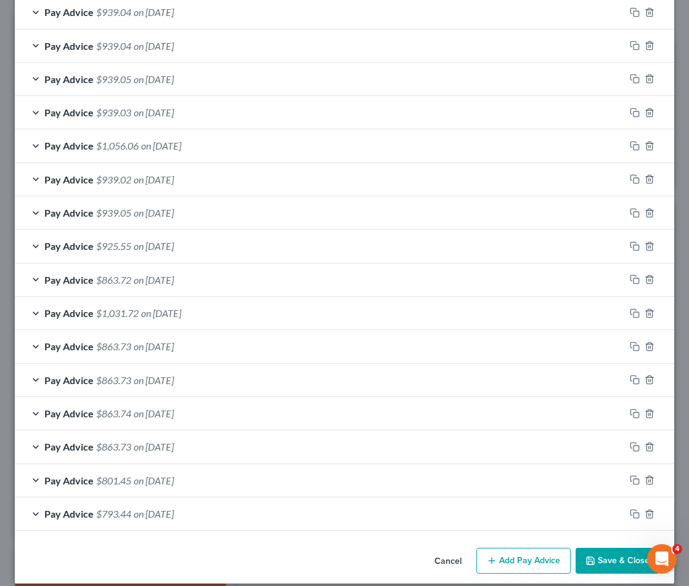
scroll to position [734, 0]
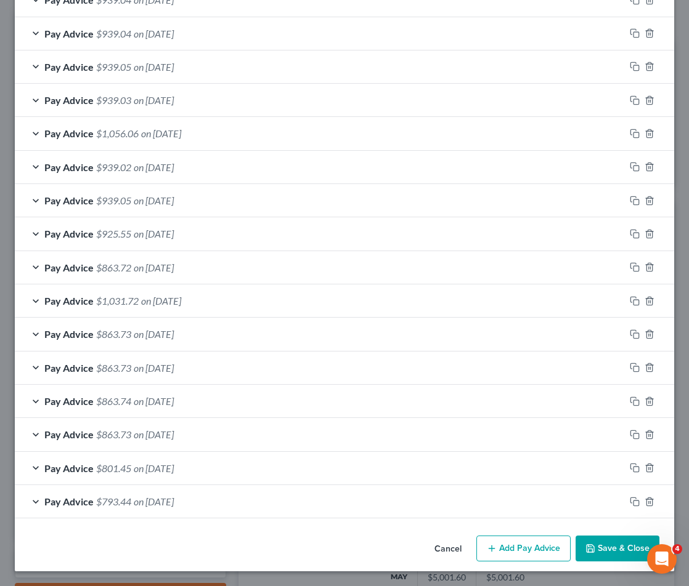
click at [527, 551] on button "Add Pay Advice" at bounding box center [523, 549] width 94 height 26
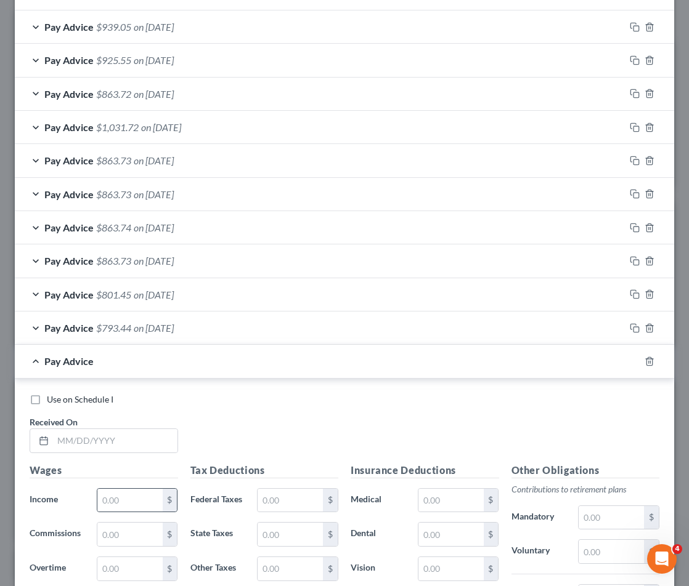
scroll to position [919, 0]
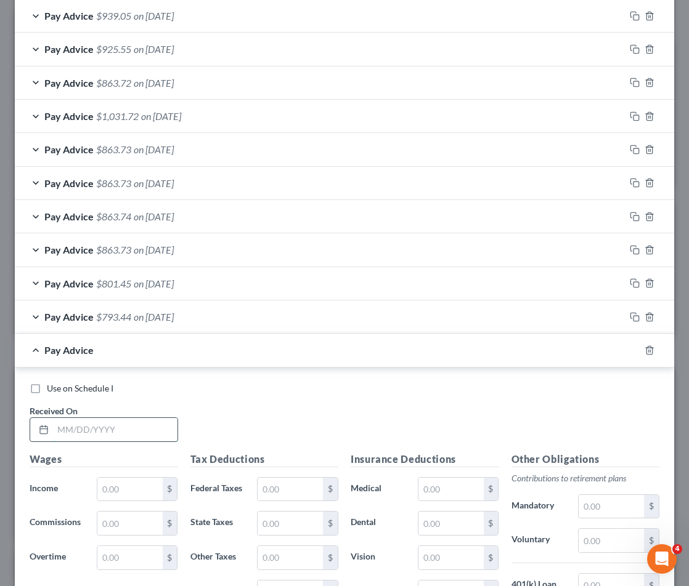
click at [92, 434] on input "text" at bounding box center [115, 429] width 124 height 23
type input "[DATE]"
click at [127, 488] on input "text" at bounding box center [129, 489] width 65 height 23
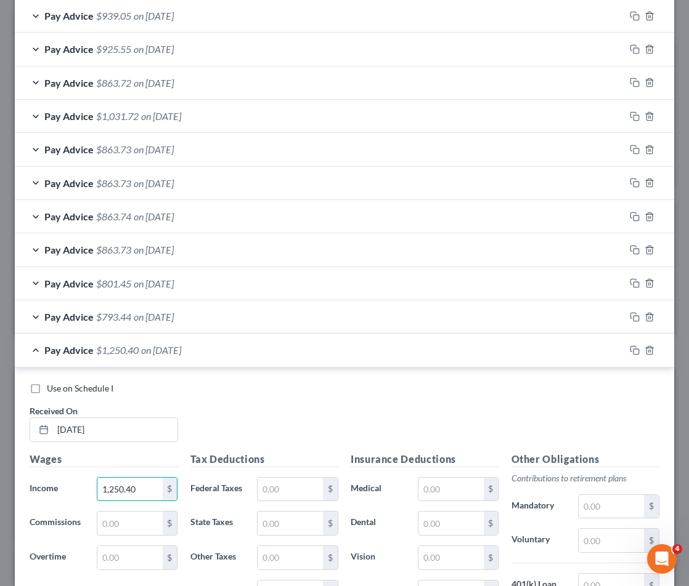
scroll to position [981, 0]
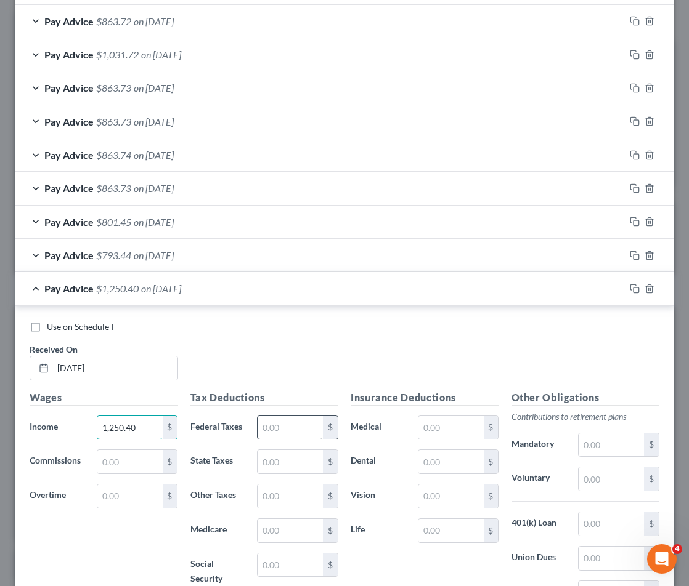
type input "1,250.40"
click at [272, 429] on input "text" at bounding box center [289, 427] width 65 height 23
type input "113.82"
click at [275, 458] on input "text" at bounding box center [289, 461] width 65 height 23
type input "51.00"
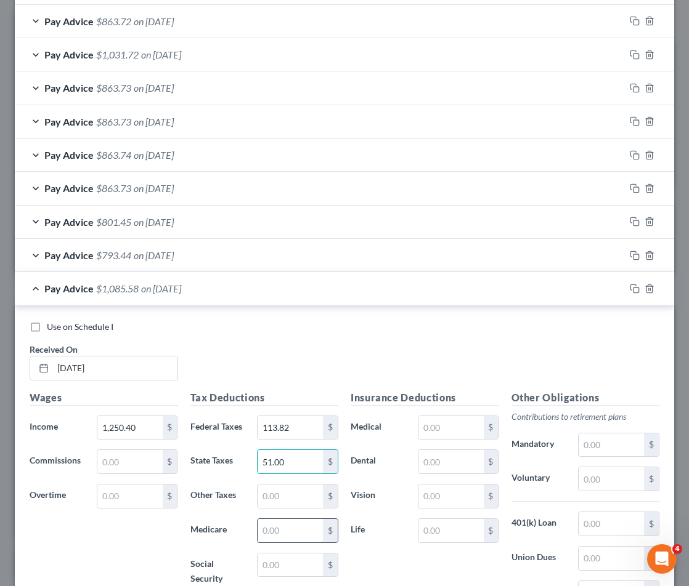
click at [281, 526] on input "text" at bounding box center [289, 530] width 65 height 23
type input "18.13"
click at [264, 565] on input "text" at bounding box center [289, 565] width 65 height 23
drag, startPoint x: 302, startPoint y: 568, endPoint x: 272, endPoint y: 570, distance: 30.2
click at [272, 570] on input "77,252" at bounding box center [289, 565] width 65 height 23
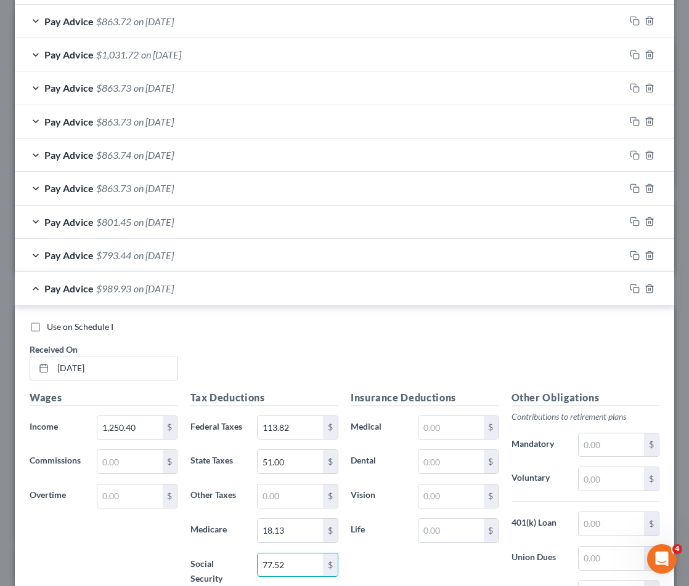
type input "77.52"
click at [227, 554] on label "Social Security" at bounding box center [217, 571] width 67 height 37
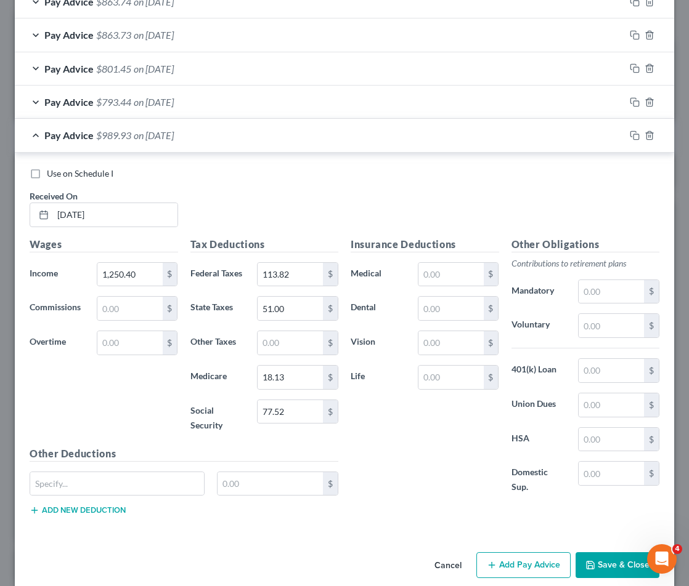
scroll to position [1151, 0]
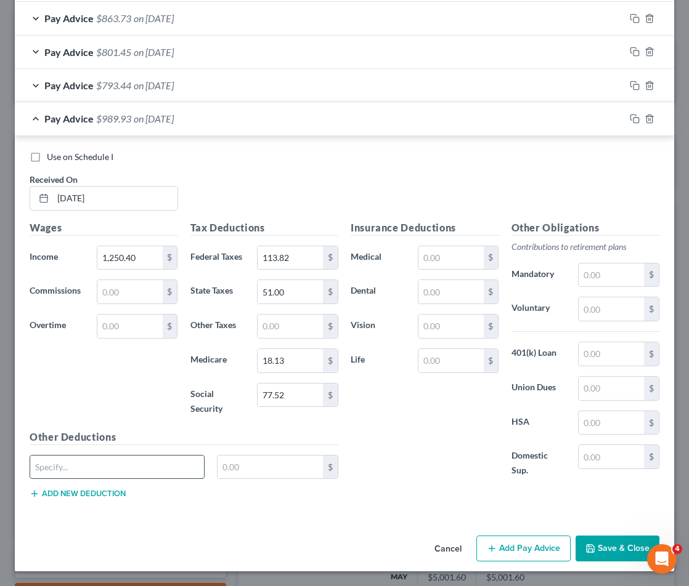
click at [91, 462] on input "text" at bounding box center [117, 467] width 174 height 23
click at [43, 496] on button "Add new deduction" at bounding box center [78, 494] width 96 height 10
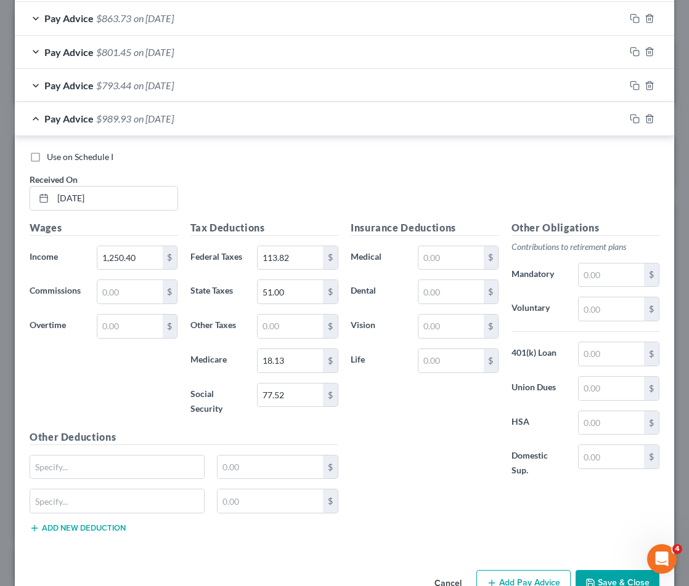
click at [43, 528] on button "Add new deduction" at bounding box center [78, 529] width 96 height 10
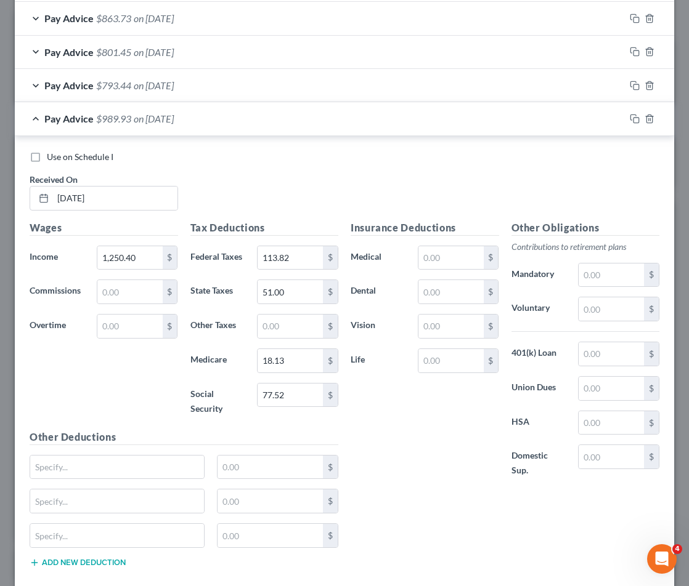
click at [48, 564] on button "Add new deduction" at bounding box center [78, 563] width 96 height 10
click at [68, 457] on input "text" at bounding box center [117, 467] width 174 height 23
type input "CO FAMILI"
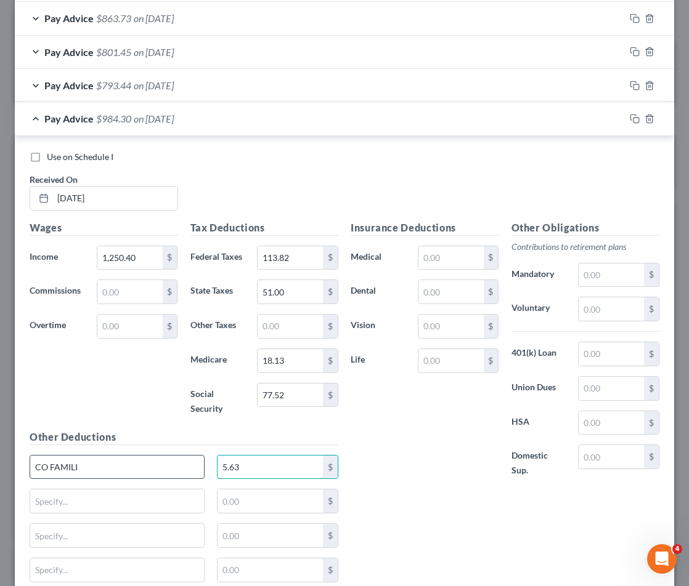
type input "5.63"
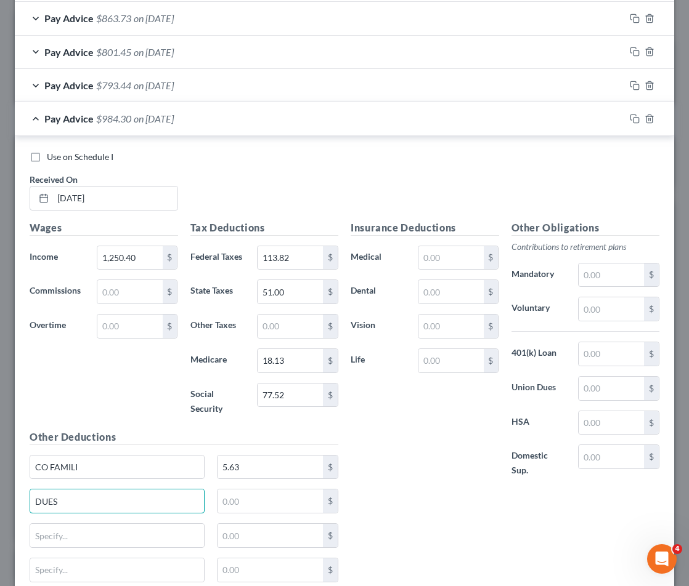
type input "DUES"
type input "EBG"
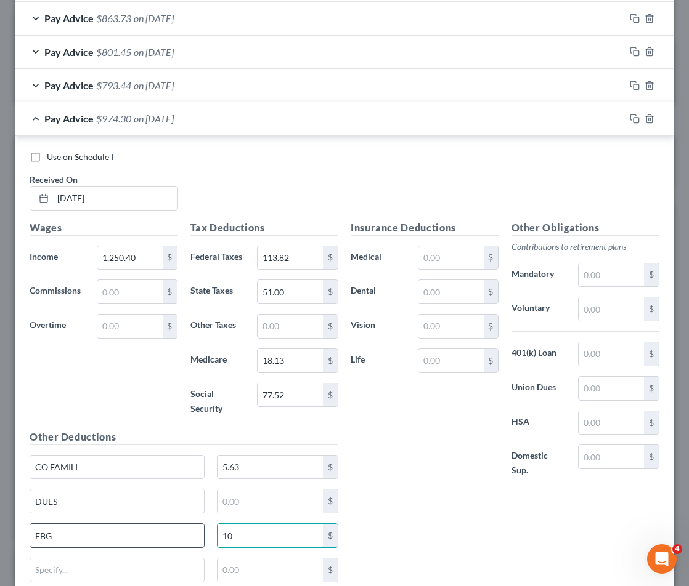
type input "10"
click at [112, 536] on input "EBG" at bounding box center [117, 535] width 174 height 23
type input "EBF"
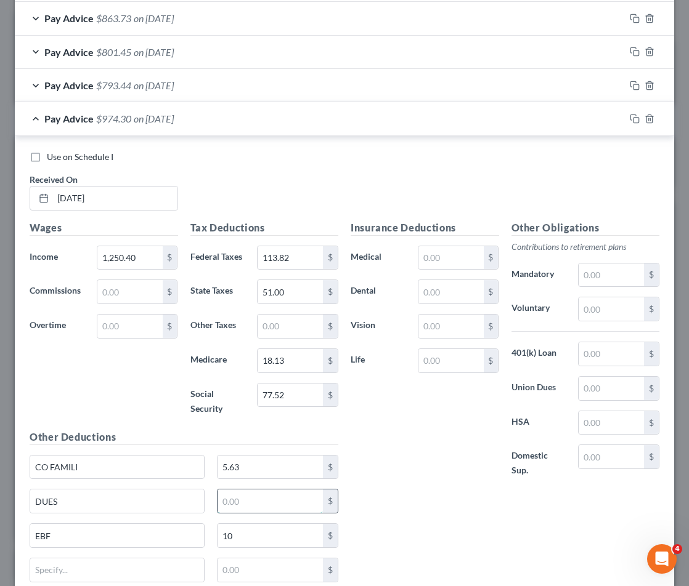
click at [286, 497] on input "text" at bounding box center [269, 501] width 105 height 23
type input "31.26"
click at [143, 575] on input "text" at bounding box center [117, 570] width 174 height 23
type input "ORGANIZE"
type input "4.00"
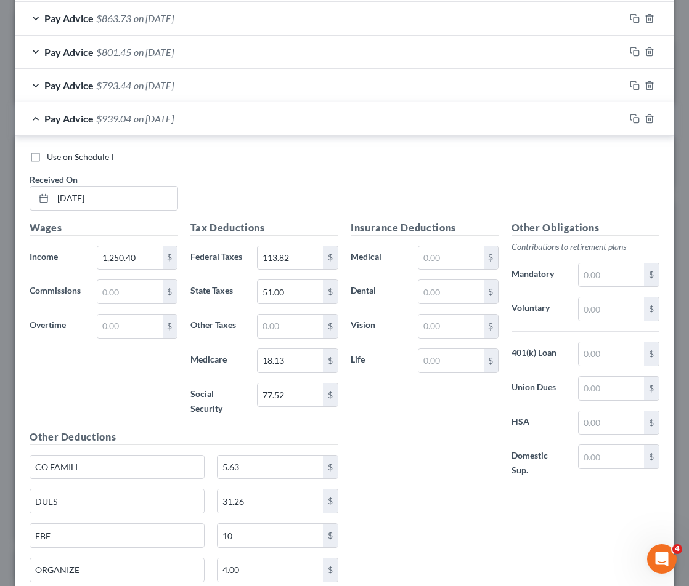
click at [411, 482] on div "Insurance Deductions Medical $ Dental $ Vision $ Life $" at bounding box center [424, 356] width 161 height 272
click at [174, 123] on span "on [DATE]" at bounding box center [154, 119] width 40 height 12
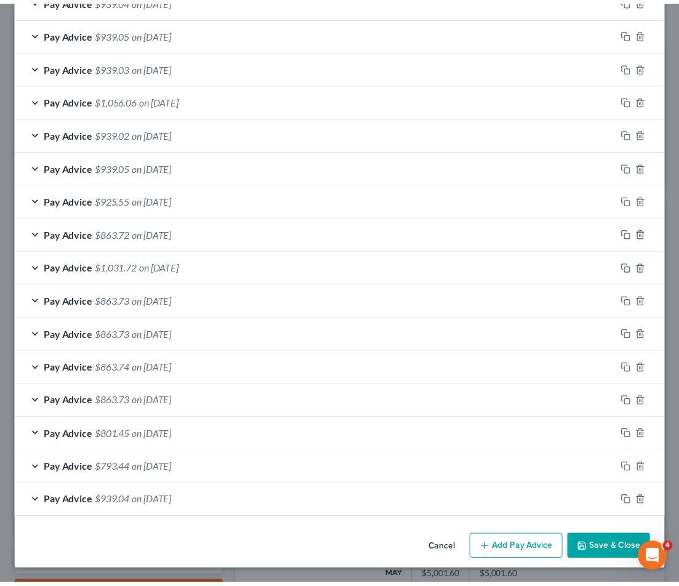
scroll to position [767, 0]
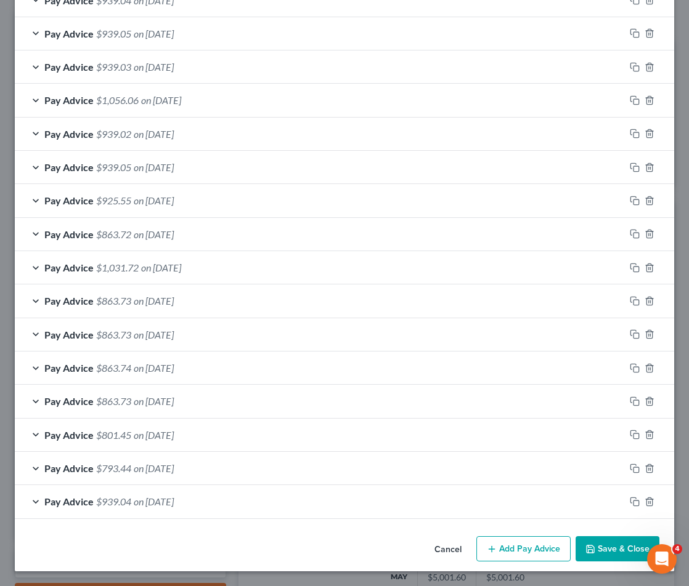
click at [591, 543] on button "Save & Close" at bounding box center [617, 549] width 84 height 26
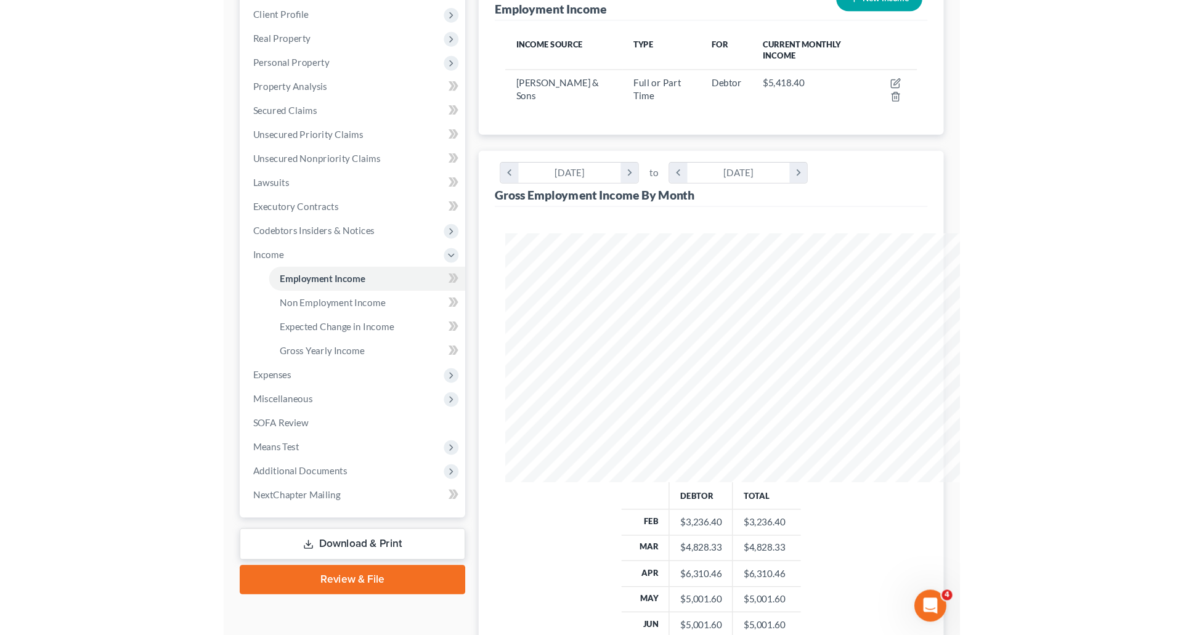
scroll to position [230, 484]
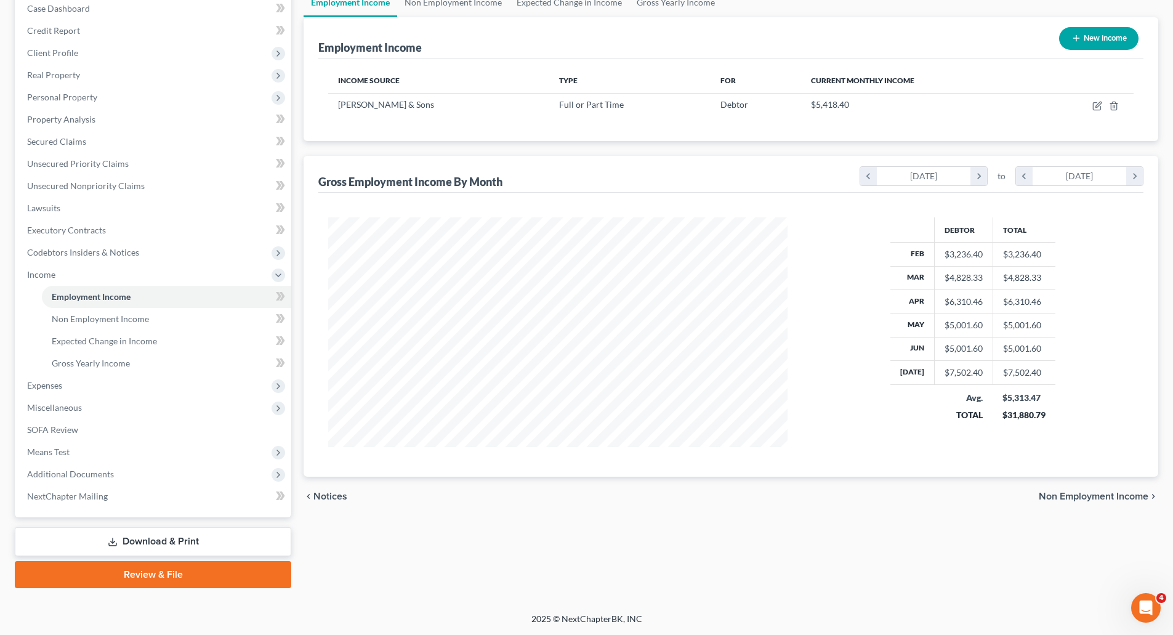
click at [688, 172] on div "Gross Employment Income By Month chevron_left [DATE] chevron_right to chevron_l…" at bounding box center [730, 174] width 825 height 37
click at [688, 105] on icon "button" at bounding box center [1098, 106] width 10 height 10
select select "0"
select select "5"
select select "3"
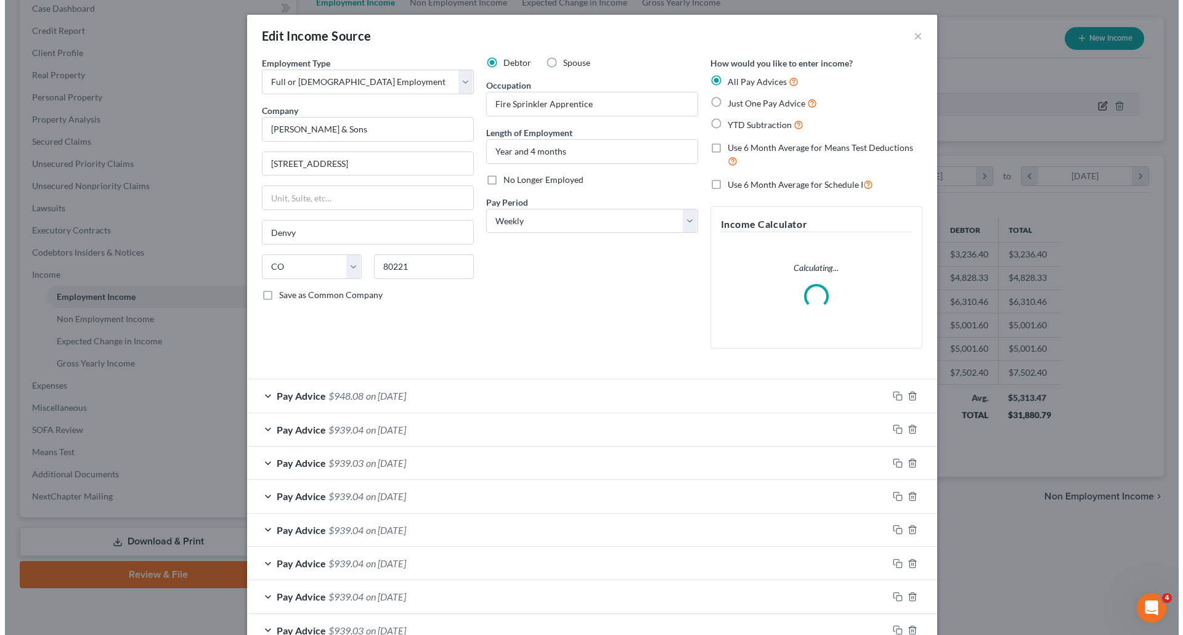
scroll to position [232, 488]
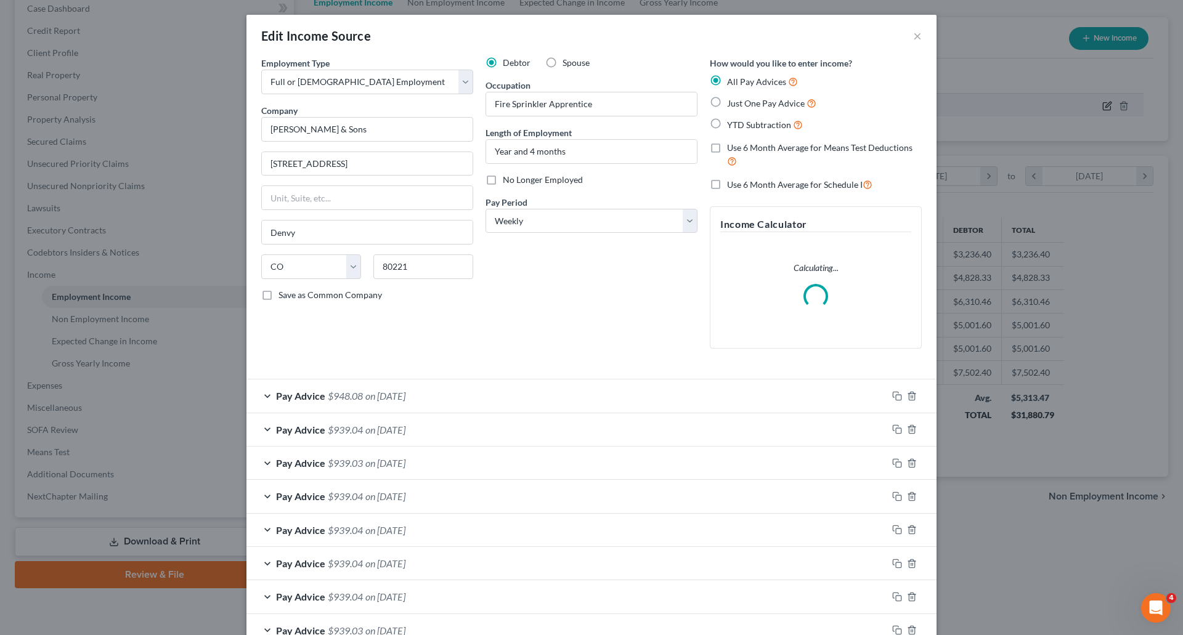
click at [688, 104] on div "Edit Income Source × Employment Type * Select Full or [DEMOGRAPHIC_DATA] Employ…" at bounding box center [591, 317] width 1183 height 635
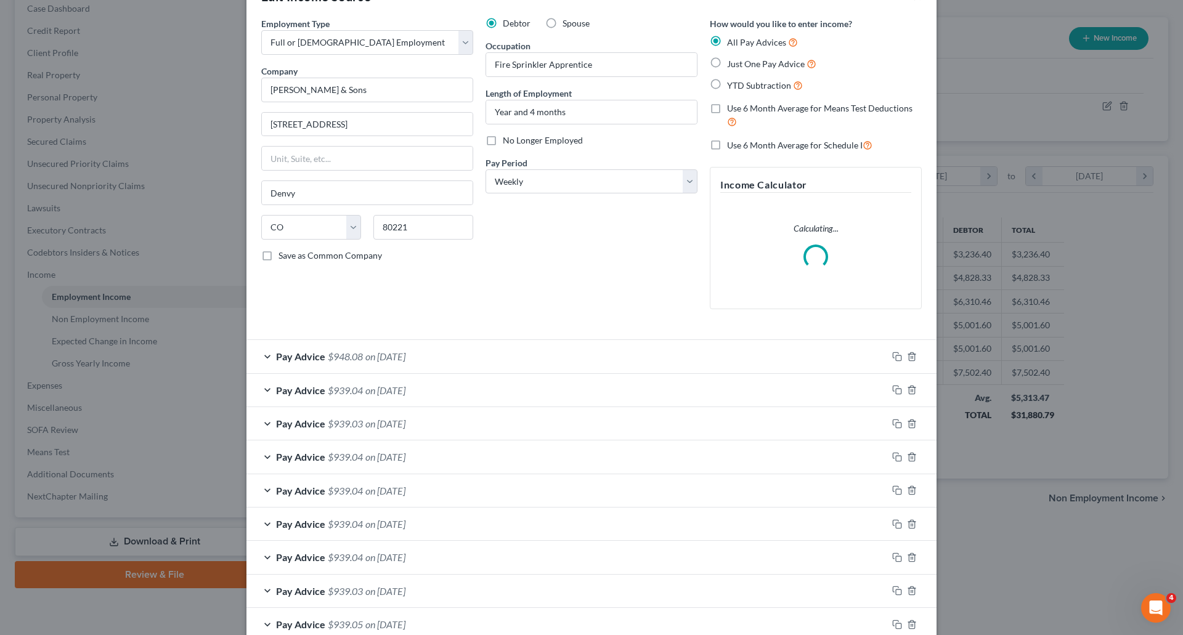
scroll to position [62, 0]
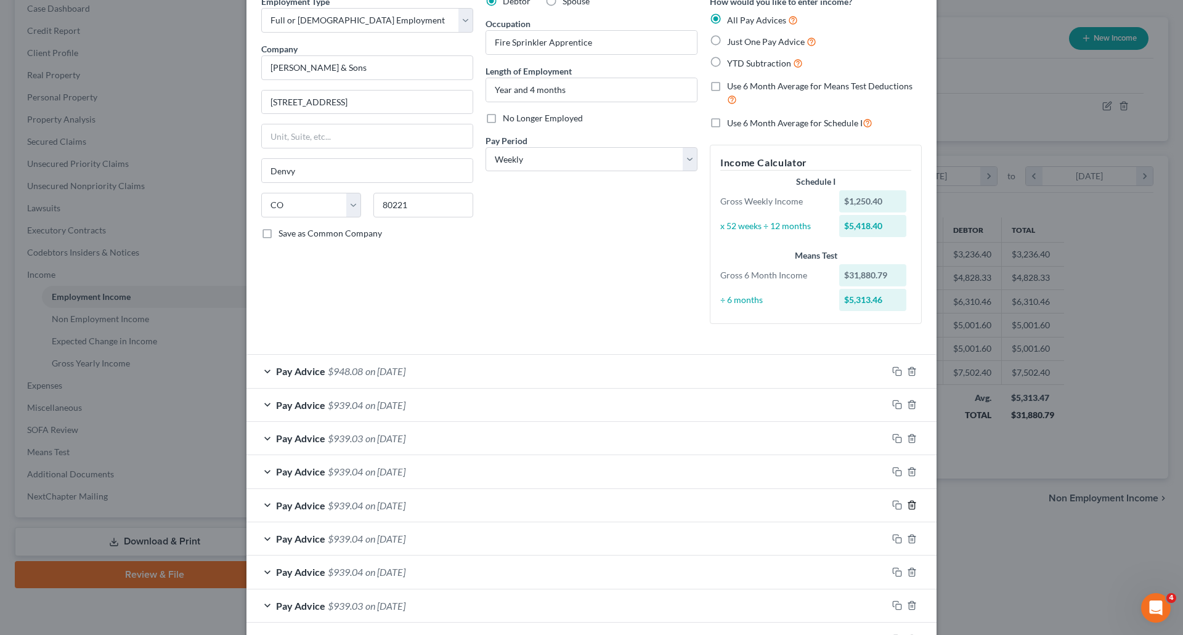
click at [688, 501] on icon "button" at bounding box center [911, 505] width 6 height 8
click at [688, 509] on icon "button" at bounding box center [912, 505] width 10 height 10
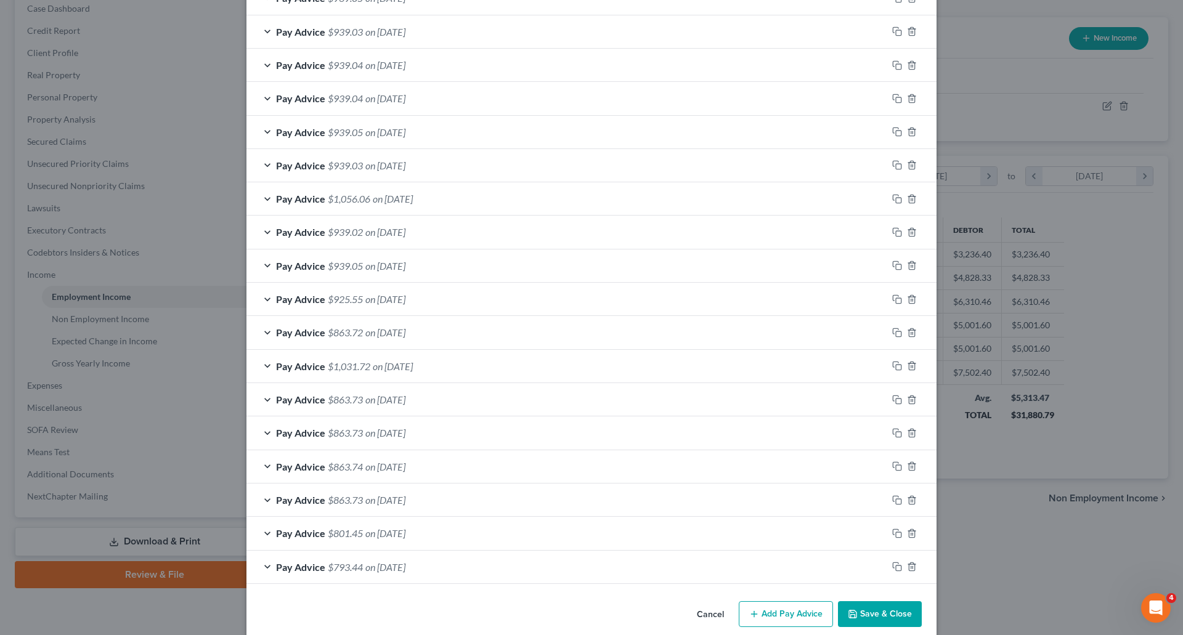
scroll to position [652, 0]
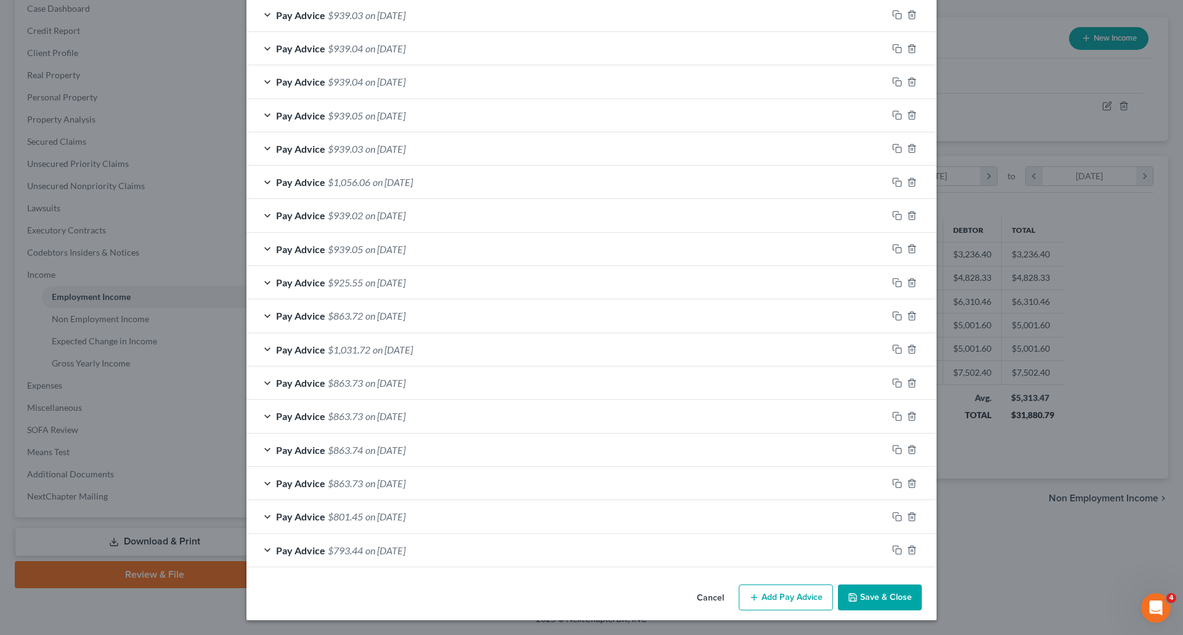
click at [688, 592] on button "Add Pay Advice" at bounding box center [785, 598] width 94 height 26
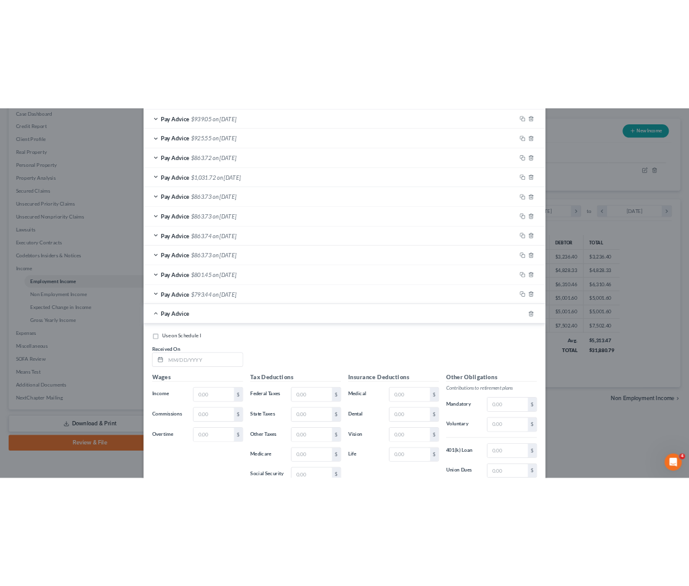
scroll to position [1056, 0]
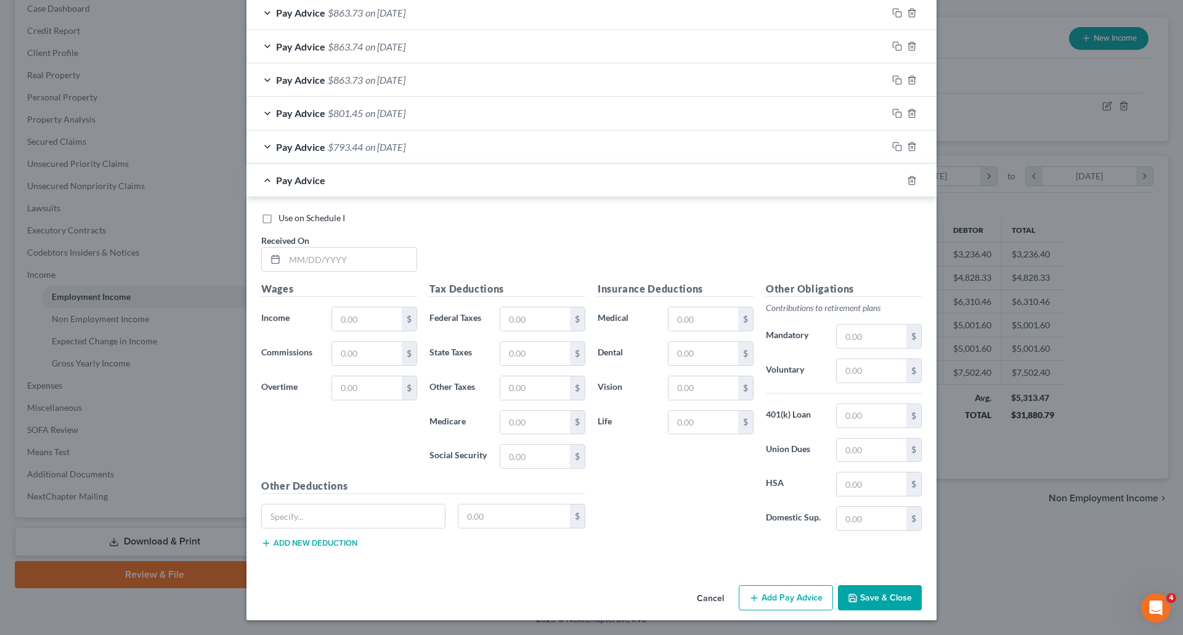
drag, startPoint x: 1174, startPoint y: 292, endPoint x: 14, endPoint y: 18, distance: 1192.2
click at [285, 250] on input "text" at bounding box center [351, 259] width 132 height 23
type input "[DATE]"
click at [342, 323] on input "text" at bounding box center [367, 318] width 70 height 23
click at [581, 589] on div "Cancel Add Pay Advice Save & Close" at bounding box center [591, 600] width 690 height 41
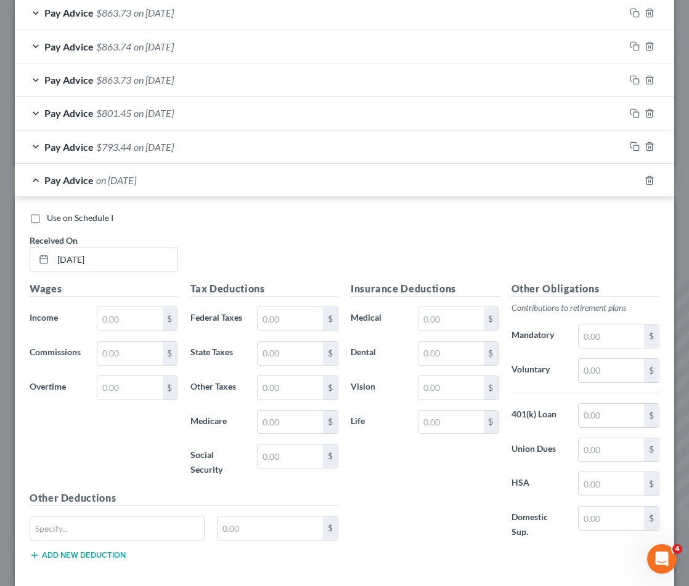
scroll to position [615725, 615507]
click at [125, 321] on input "text" at bounding box center [129, 318] width 65 height 23
type input "1,250.40"
click at [259, 308] on input "text" at bounding box center [289, 318] width 65 height 23
type input "113.82"
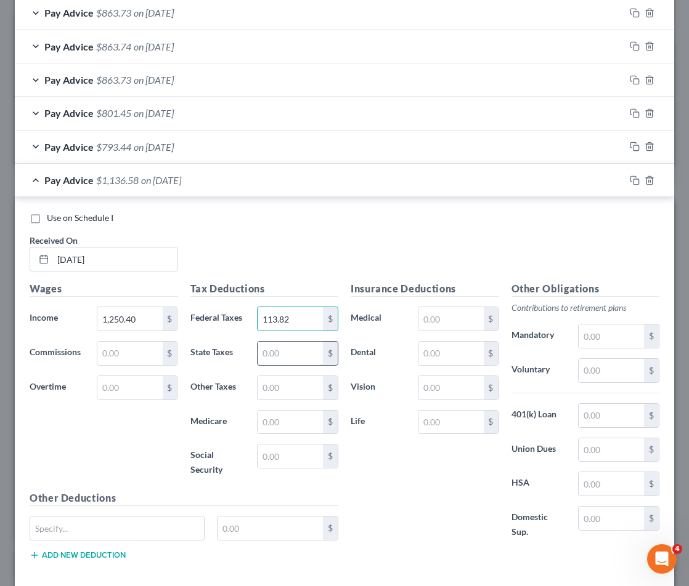
click at [279, 350] on input "text" at bounding box center [289, 353] width 65 height 23
type input "51"
click at [282, 419] on input "text" at bounding box center [289, 422] width 65 height 23
type input "18.13"
click at [275, 460] on input "text" at bounding box center [289, 456] width 65 height 23
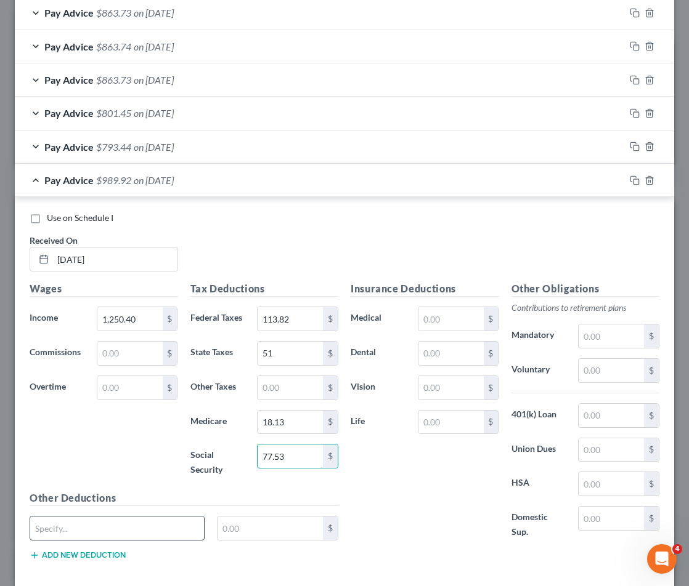
type input "77.53"
click at [122, 532] on input "text" at bounding box center [117, 528] width 174 height 23
type input "CO FAMILI"
type input "5.62"
click at [102, 566] on div "Other Deductions CO FAMILI 5.62 $ Add new deduction" at bounding box center [183, 530] width 321 height 79
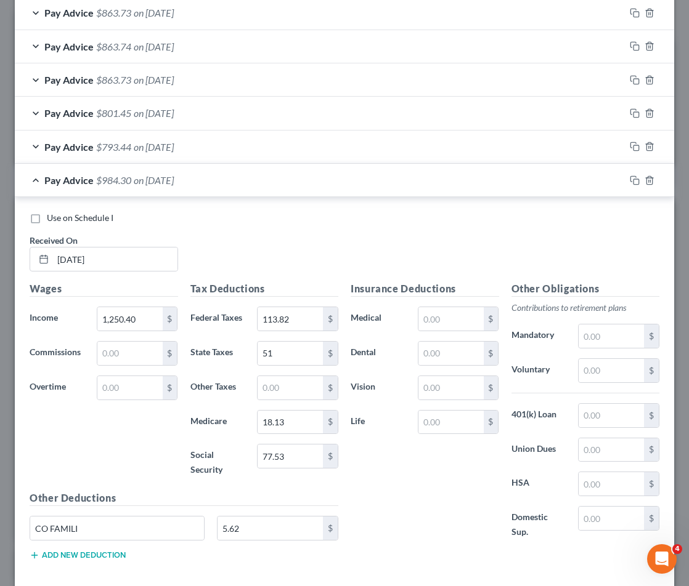
click at [100, 559] on button "Add new deduction" at bounding box center [78, 556] width 96 height 10
click at [97, 565] on input "text" at bounding box center [117, 562] width 174 height 23
type input "DUES"
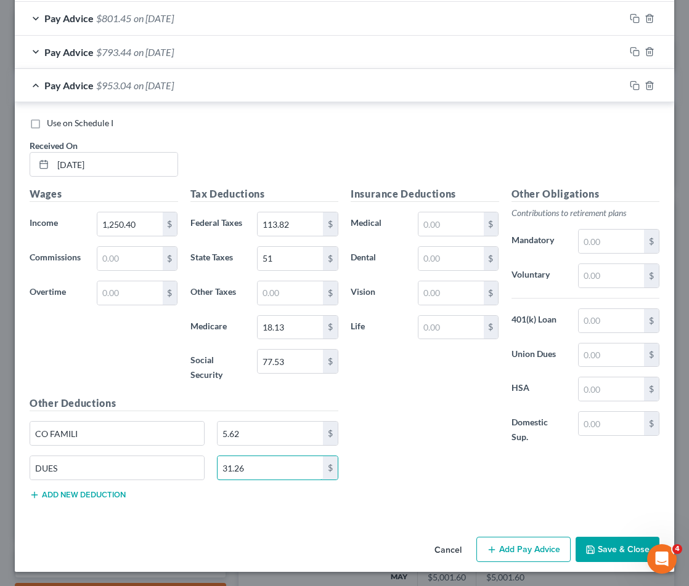
scroll to position [1151, 0]
type input "31.26"
click at [92, 494] on button "Add new deduction" at bounding box center [78, 495] width 96 height 10
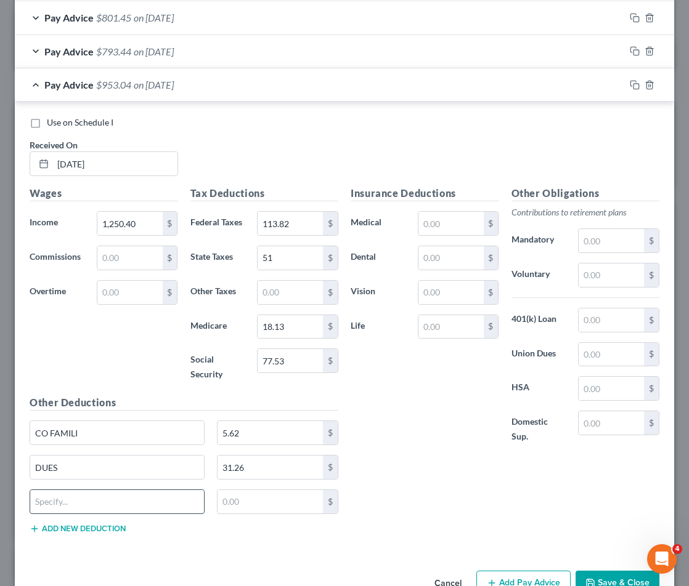
click at [92, 495] on input "text" at bounding box center [117, 501] width 174 height 23
type input "EBF"
type input "10.00"
click at [84, 528] on button "Add new deduction" at bounding box center [78, 529] width 96 height 10
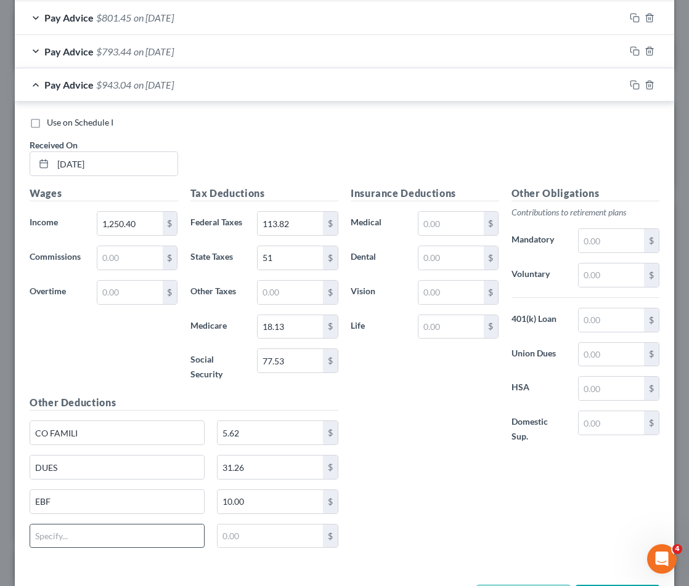
click at [94, 545] on input "text" at bounding box center [117, 536] width 174 height 23
type input "ORGANIZE"
type input "4"
click at [421, 395] on div "Insurance Deductions Medical $ Dental $ Vision $ Life $" at bounding box center [424, 322] width 161 height 272
click at [222, 87] on div "Pay Advice $939.04 on [DATE]" at bounding box center [320, 84] width 610 height 33
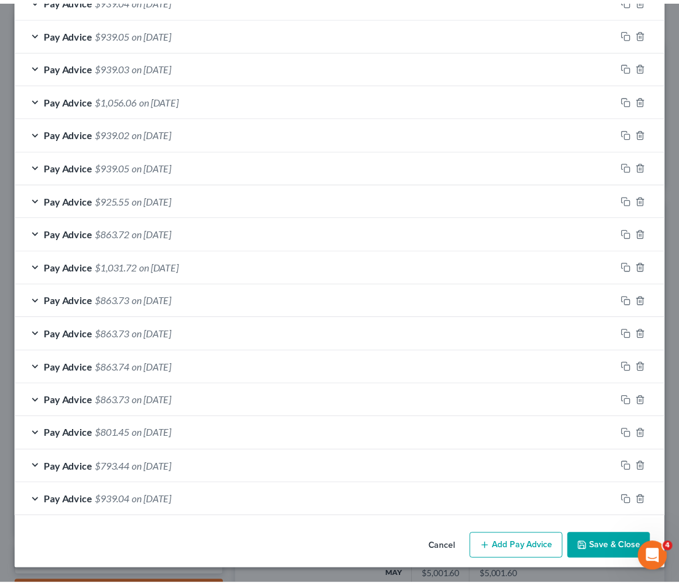
scroll to position [734, 0]
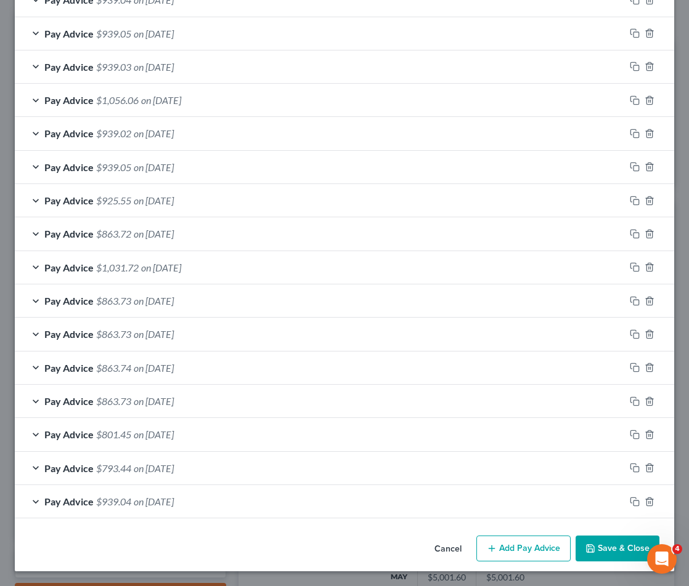
click at [612, 542] on button "Save & Close" at bounding box center [617, 549] width 84 height 26
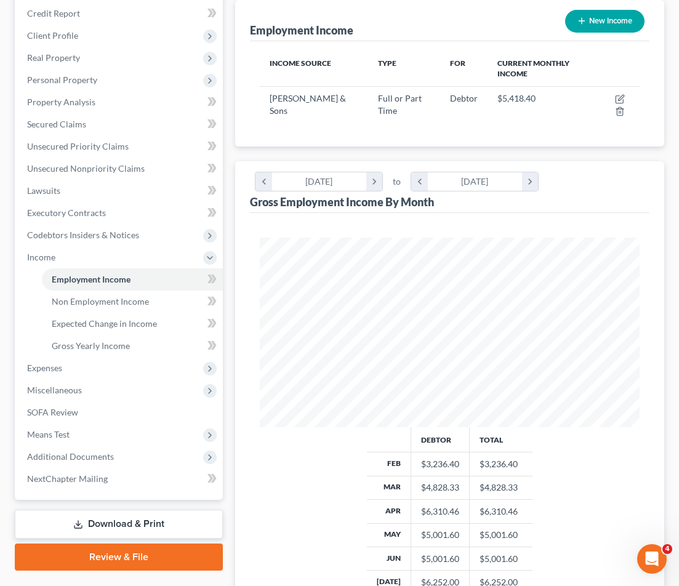
scroll to position [192, 0]
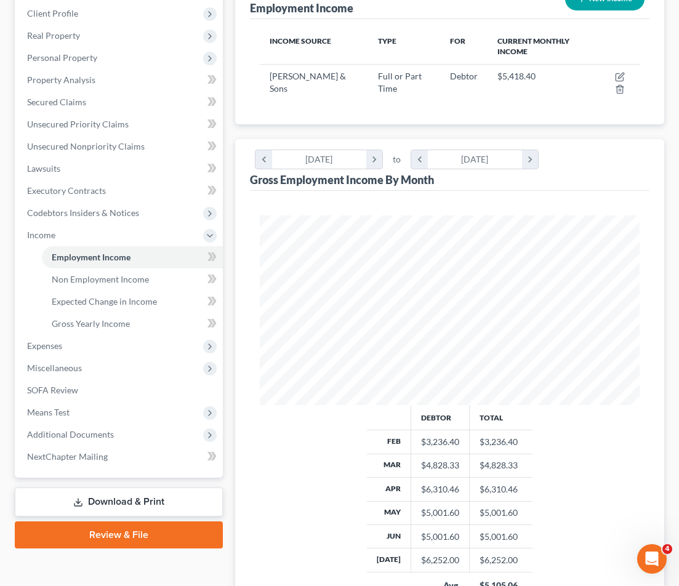
click at [600, 38] on th at bounding box center [616, 47] width 47 height 36
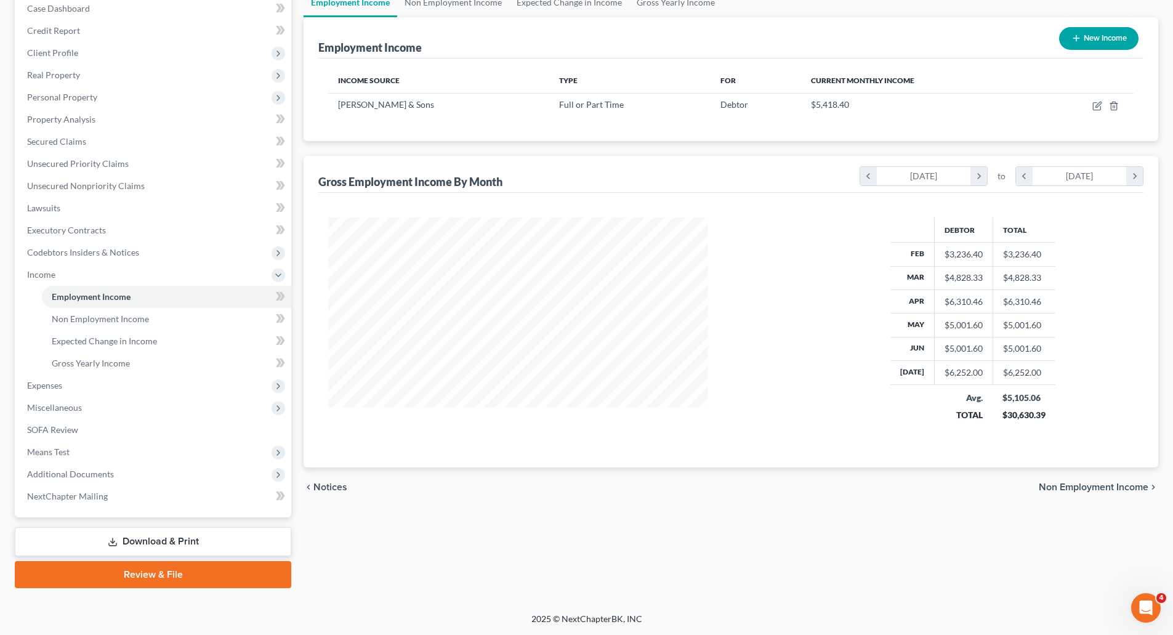
scroll to position [230, 484]
